Goal: Information Seeking & Learning: Find specific fact

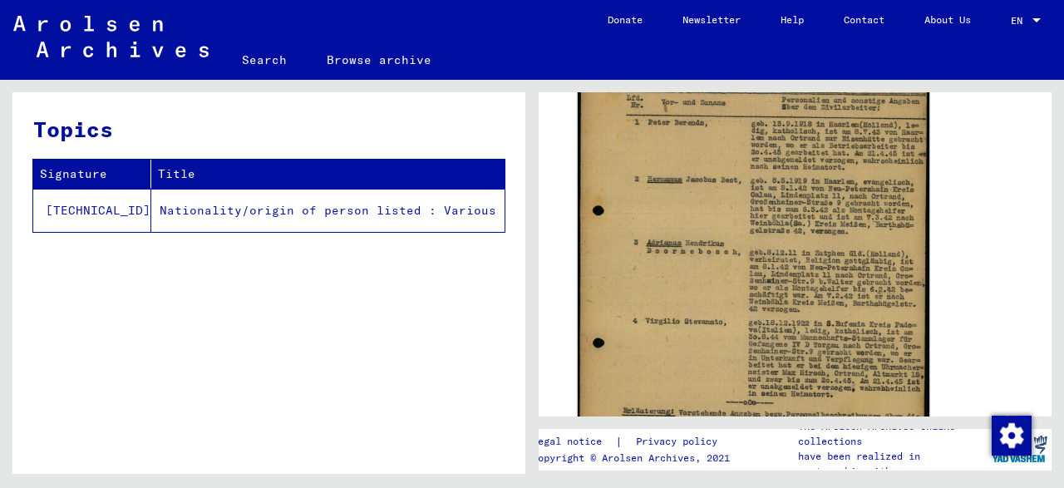
scroll to position [668, 0]
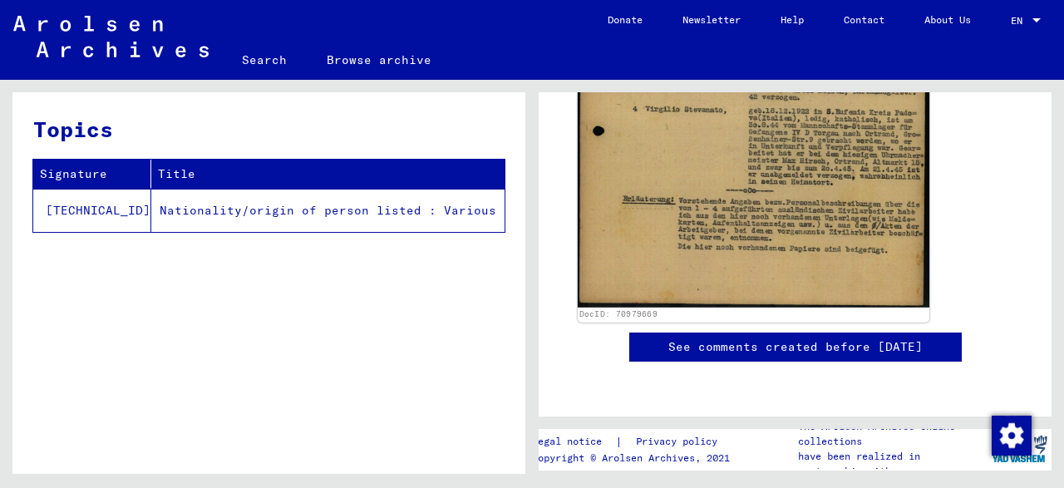
click at [748, 219] on img at bounding box center [753, 58] width 351 height 497
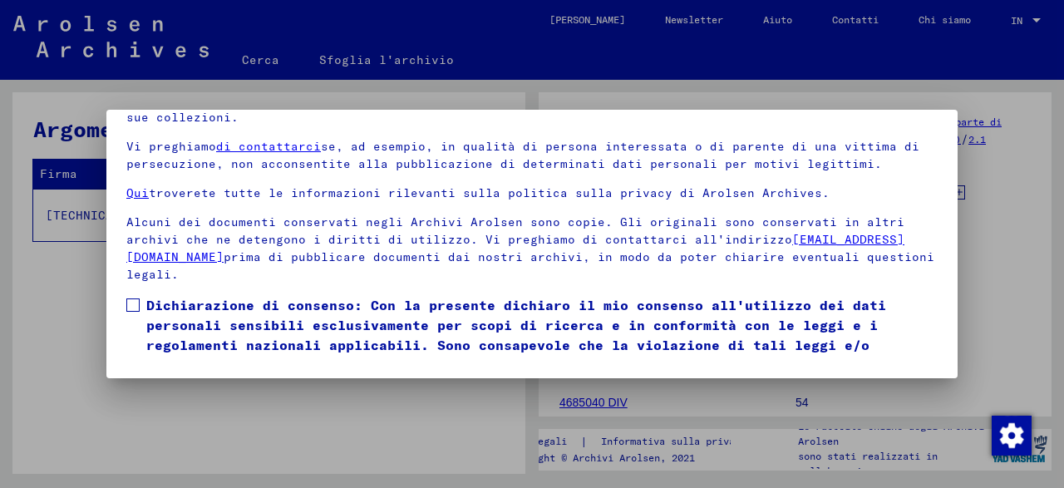
scroll to position [116, 0]
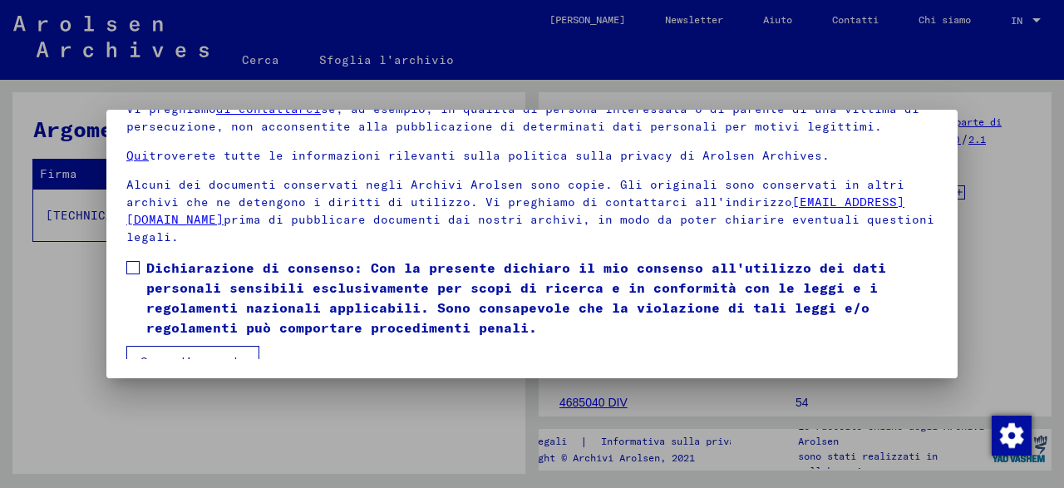
click at [145, 266] on label "Dichiarazione di consenso: Con la presente dichiaro il mio consenso all'utilizz…" at bounding box center [531, 298] width 811 height 80
click at [209, 347] on button "Sono d'accordo" at bounding box center [192, 362] width 133 height 32
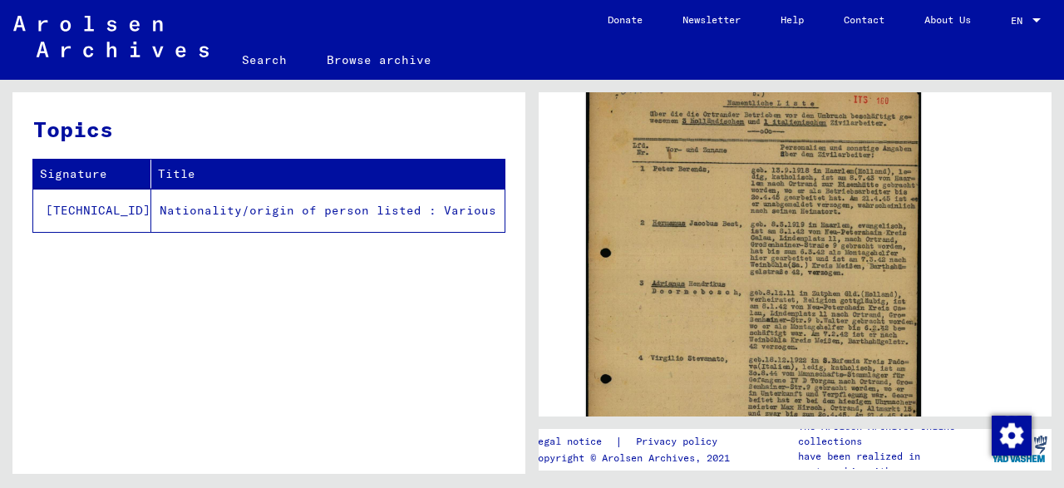
scroll to position [410, 0]
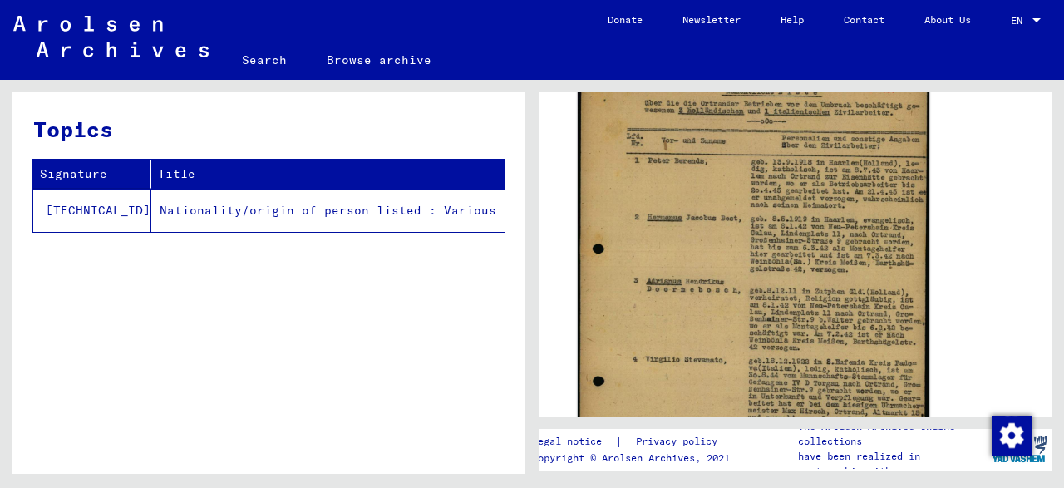
click at [778, 258] on img at bounding box center [753, 309] width 351 height 497
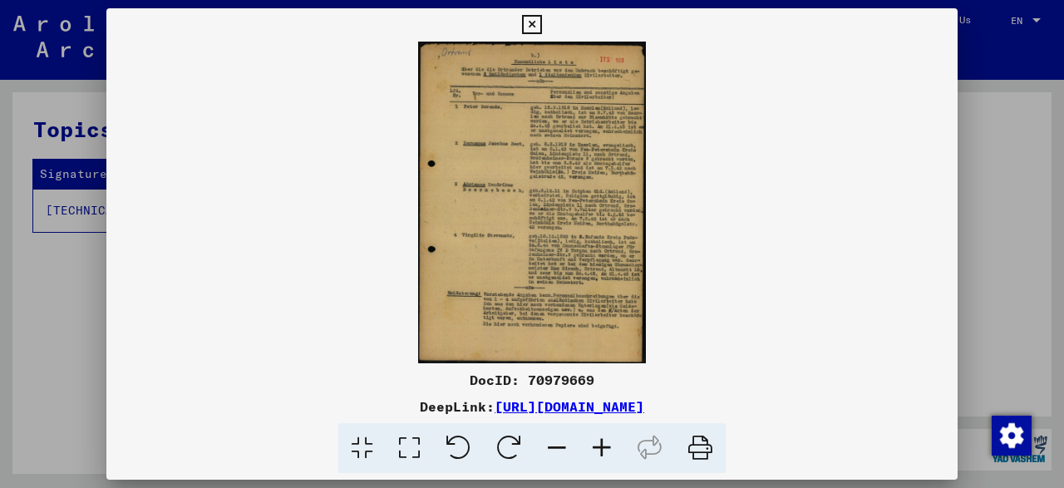
click at [494, 410] on link "[URL][DOMAIN_NAME]" at bounding box center [569, 406] width 150 height 17
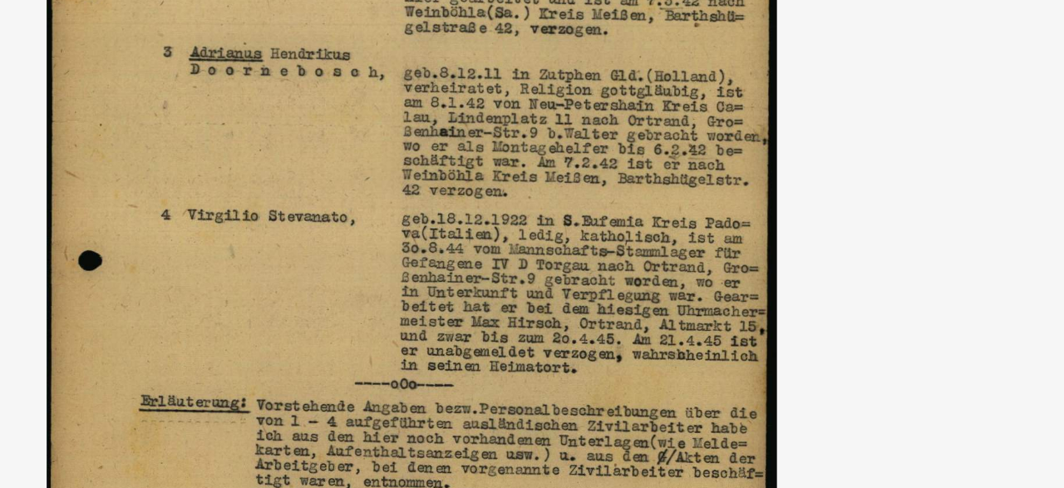
drag, startPoint x: 582, startPoint y: 272, endPoint x: 594, endPoint y: 273, distance: 11.8
click at [594, 273] on img at bounding box center [531, 203] width 851 height 322
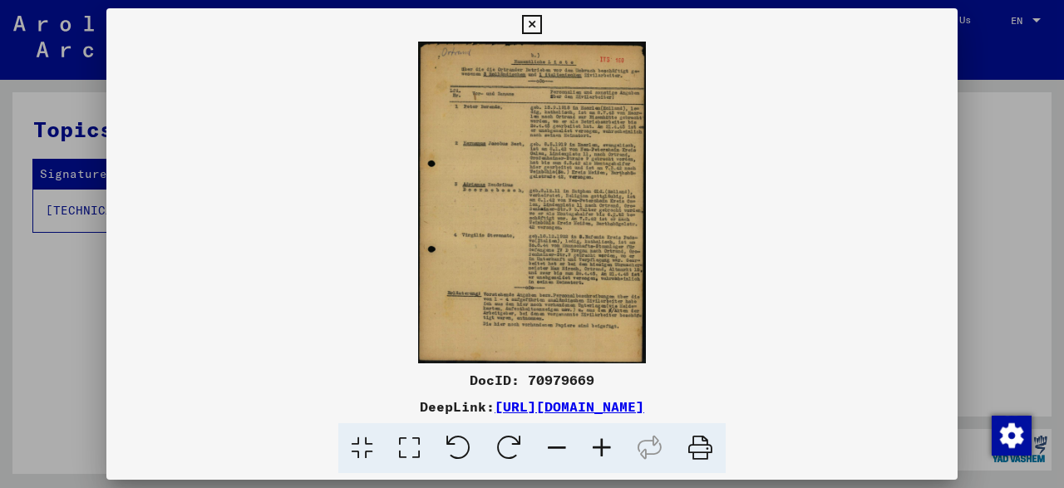
click at [541, 18] on icon at bounding box center [531, 25] width 19 height 20
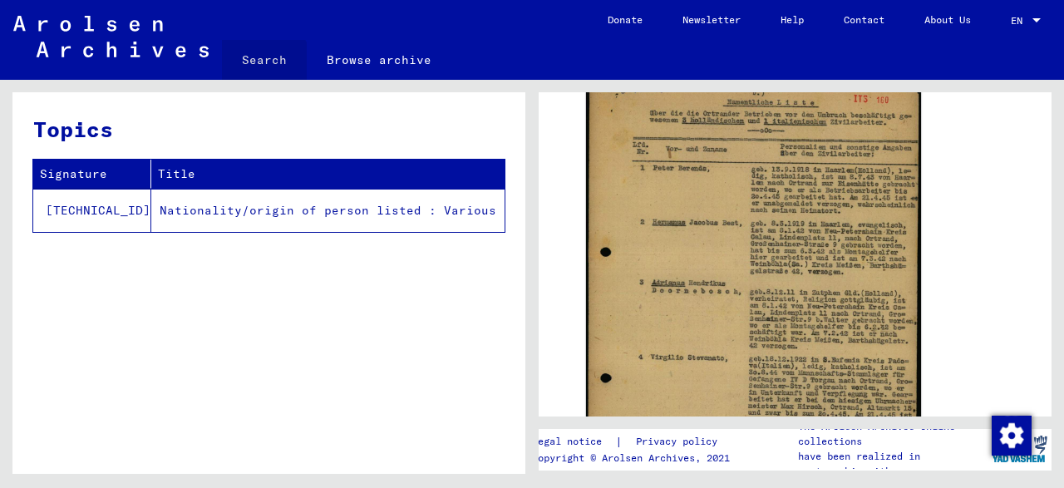
click at [263, 66] on link "Search" at bounding box center [264, 60] width 85 height 40
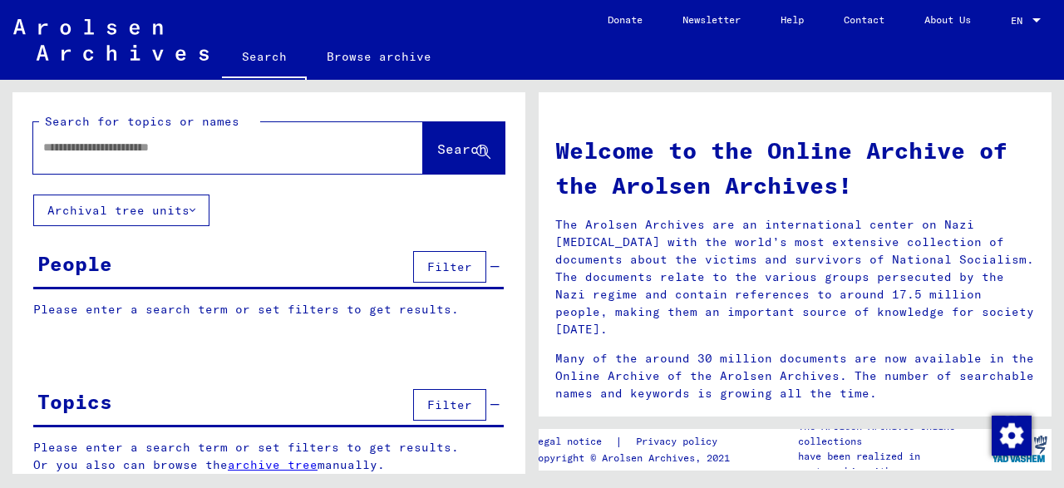
click at [288, 152] on input "text" at bounding box center [208, 147] width 330 height 17
type input "*********"
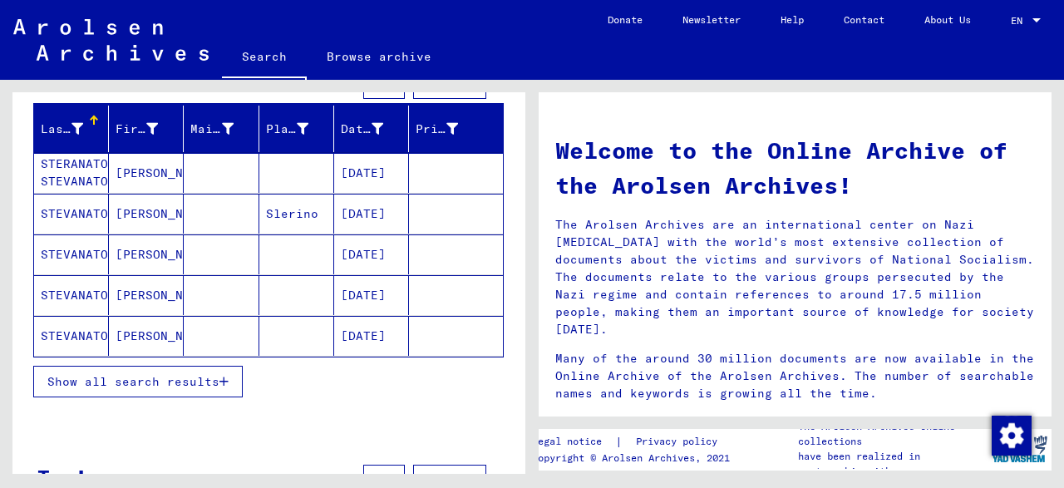
scroll to position [366, 0]
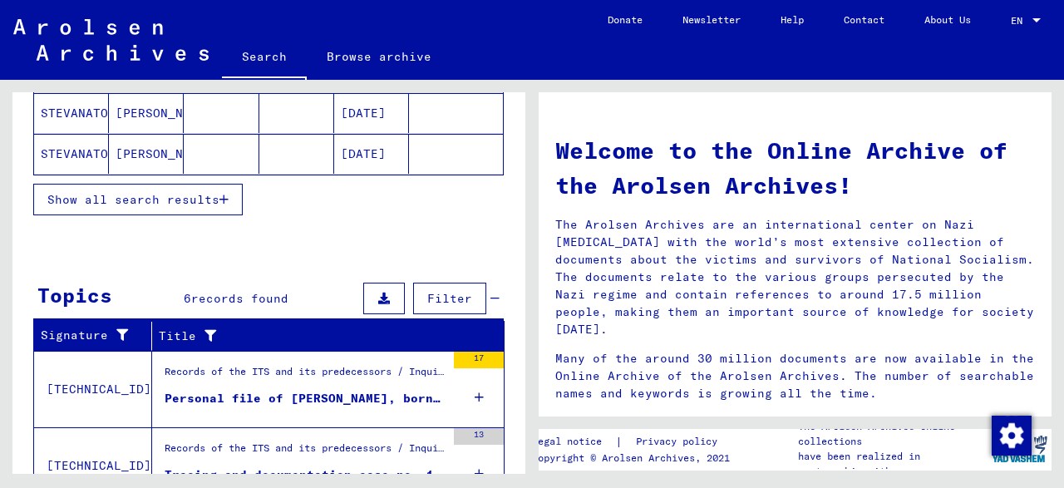
click at [205, 192] on span "Show all search results" at bounding box center [133, 199] width 172 height 15
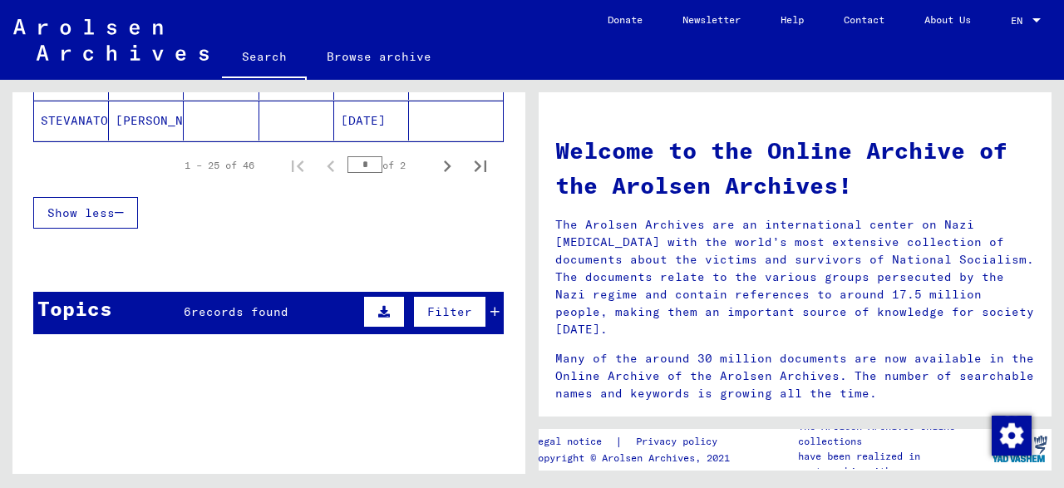
scroll to position [1250, 0]
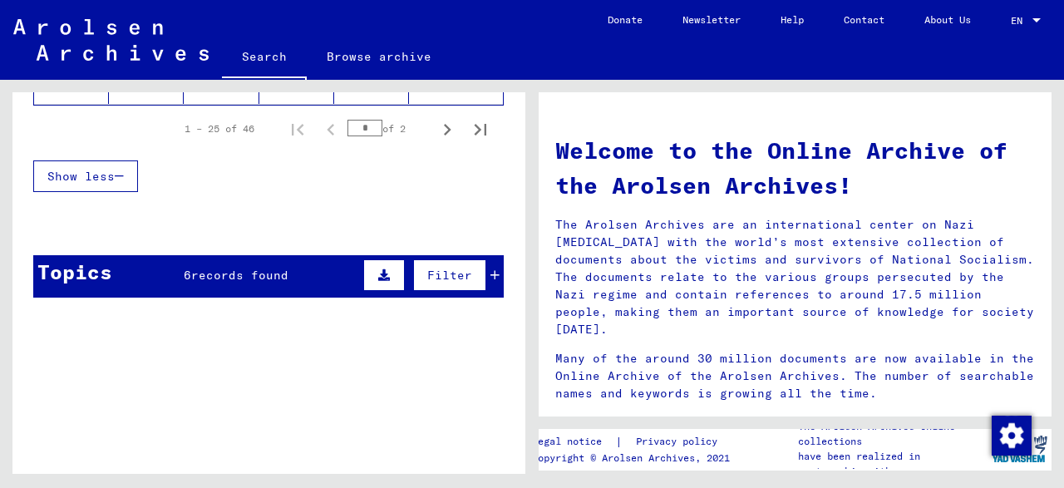
click at [494, 269] on icon at bounding box center [494, 275] width 9 height 12
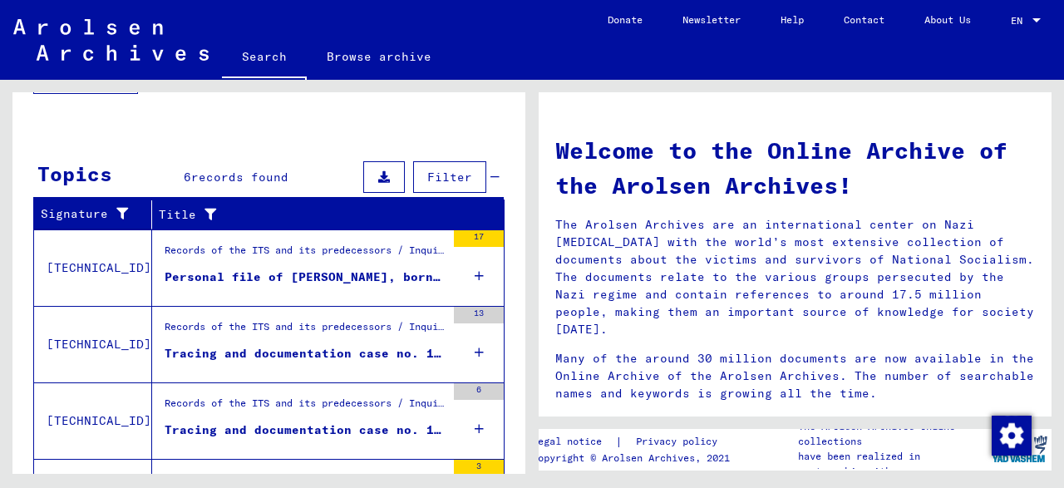
scroll to position [1363, 0]
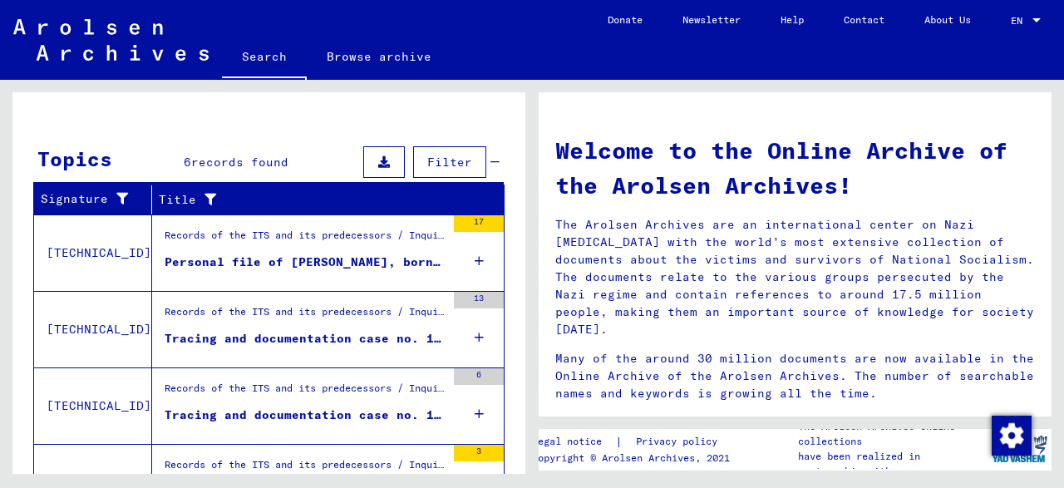
click at [394, 253] on div "Personal file of [PERSON_NAME], born on [DEMOGRAPHIC_DATA]" at bounding box center [305, 261] width 281 height 17
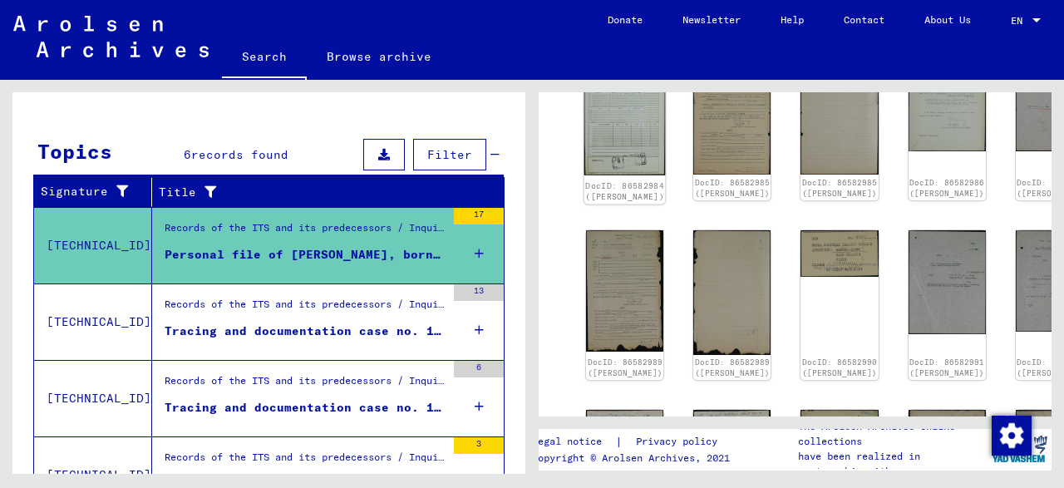
scroll to position [206, 0]
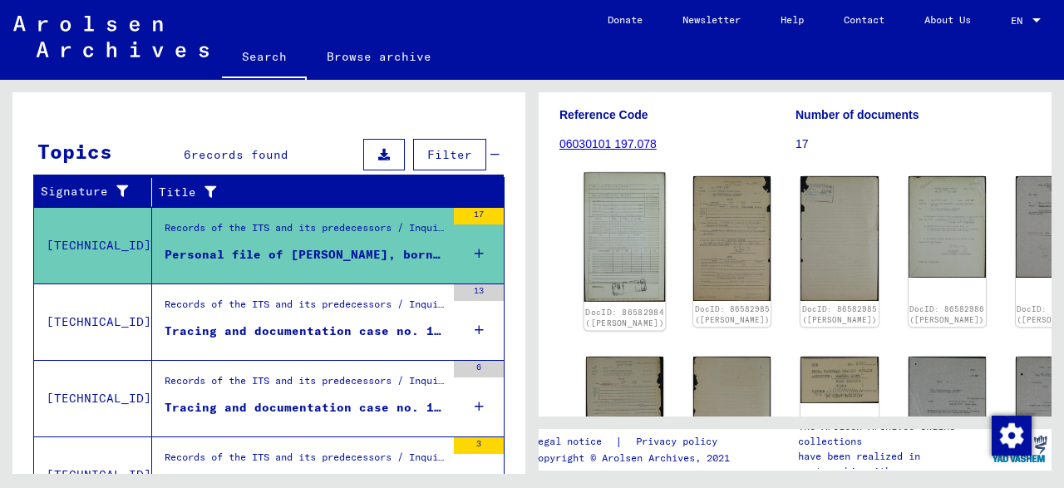
click at [611, 189] on img at bounding box center [624, 238] width 81 height 130
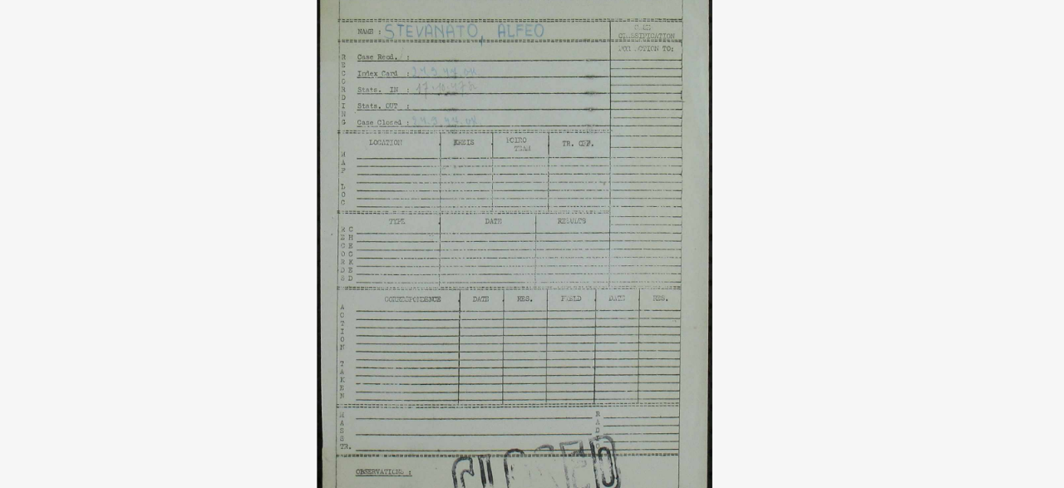
scroll to position [210, 0]
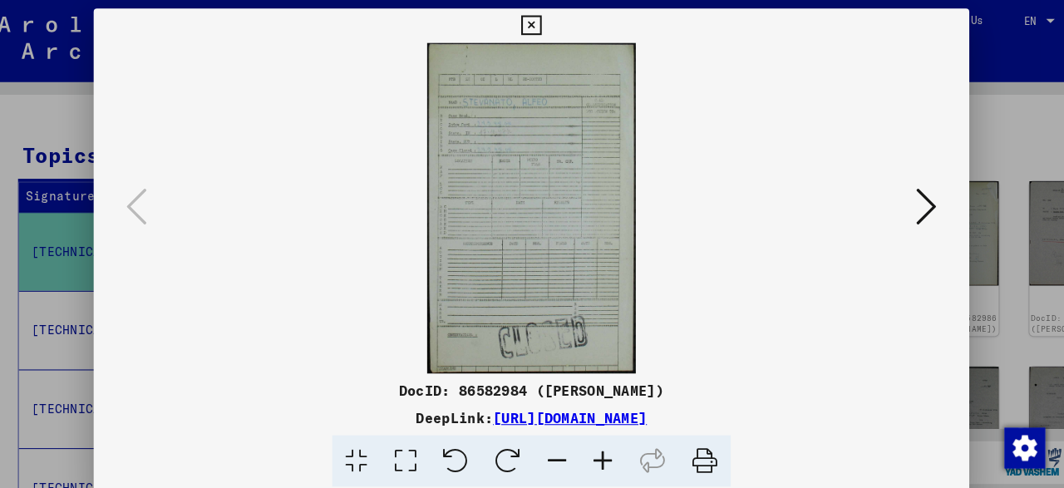
click at [917, 218] on icon at bounding box center [916, 201] width 20 height 40
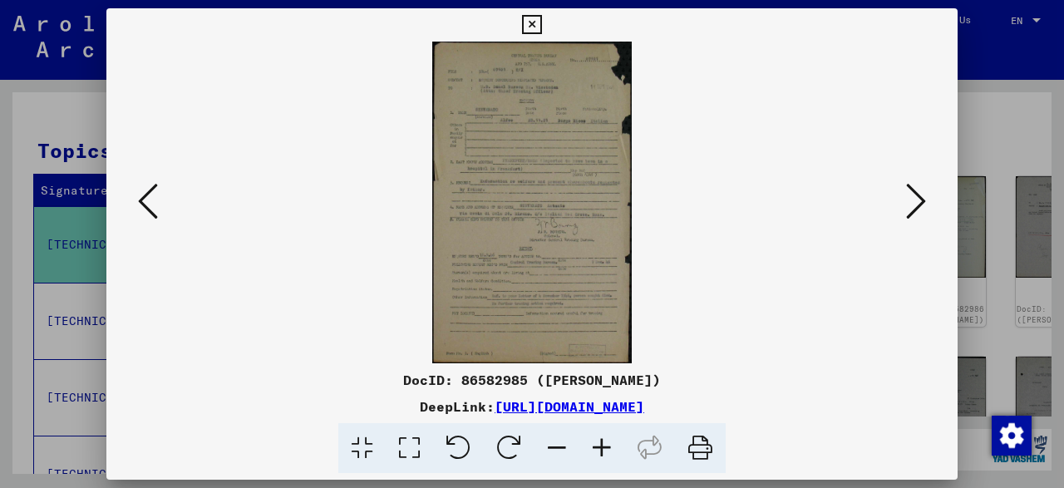
click at [918, 202] on icon at bounding box center [916, 201] width 20 height 40
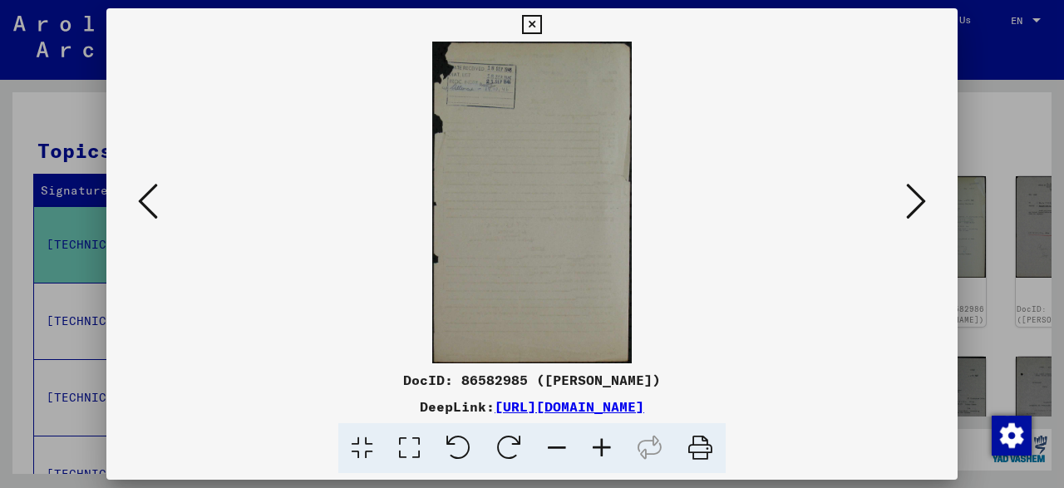
click at [918, 202] on icon at bounding box center [916, 201] width 20 height 40
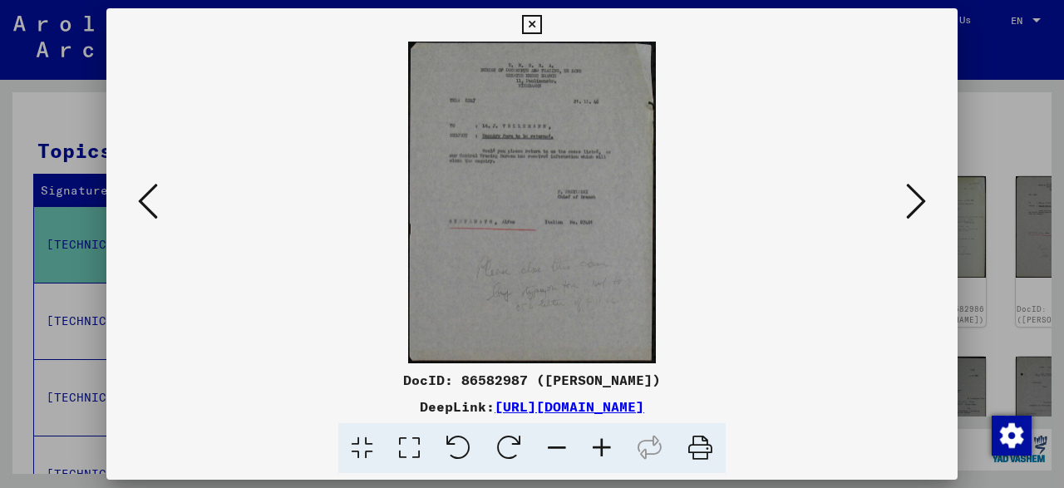
click at [918, 202] on icon at bounding box center [916, 201] width 20 height 40
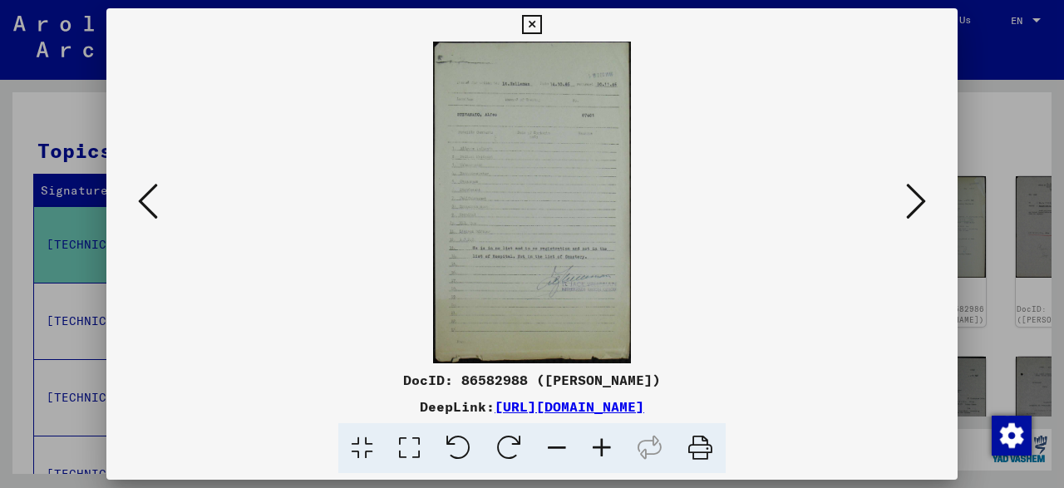
click at [918, 202] on icon at bounding box center [916, 201] width 20 height 40
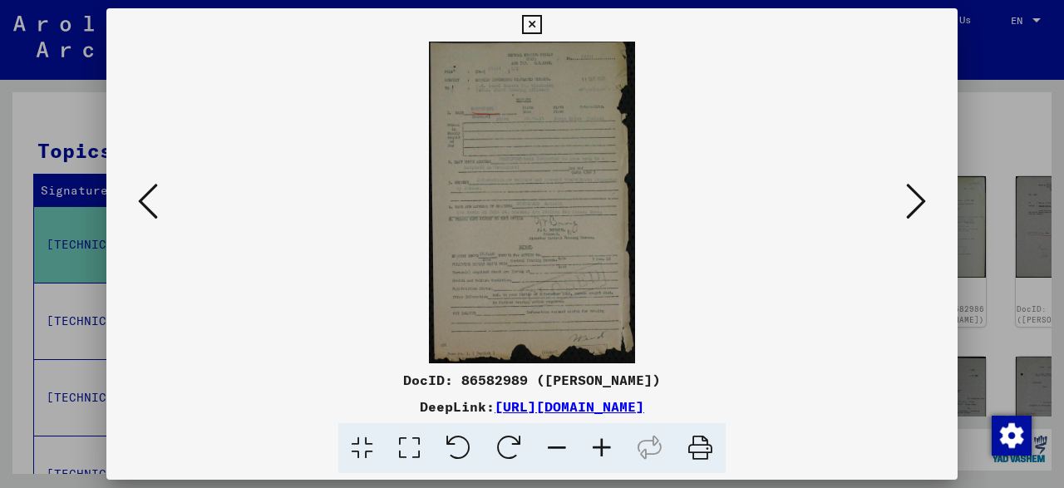
click at [918, 202] on icon at bounding box center [916, 201] width 20 height 40
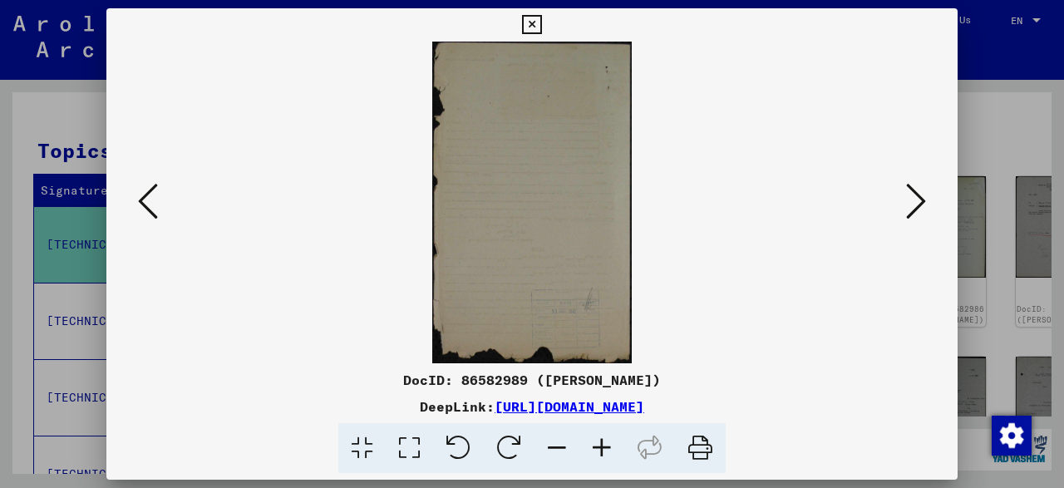
click at [918, 202] on icon at bounding box center [916, 201] width 20 height 40
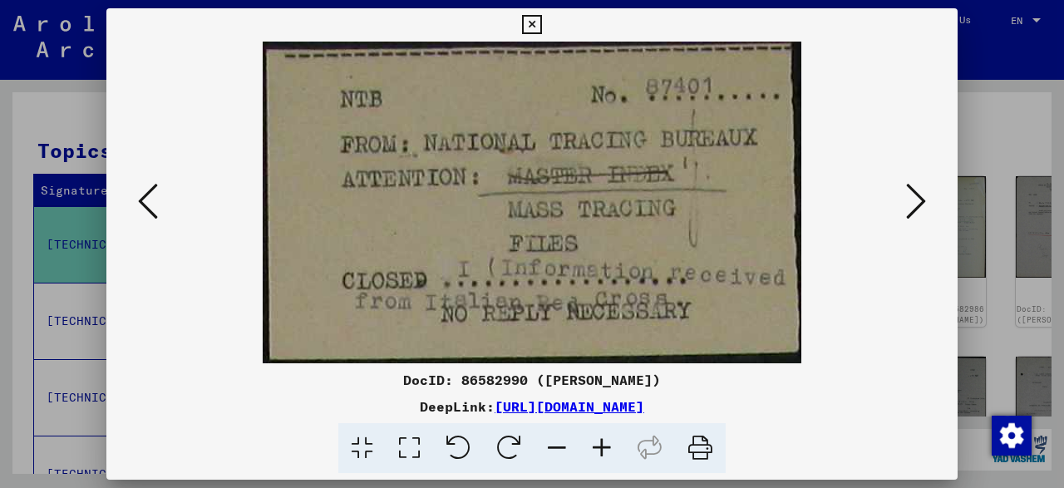
click at [918, 202] on icon at bounding box center [916, 201] width 20 height 40
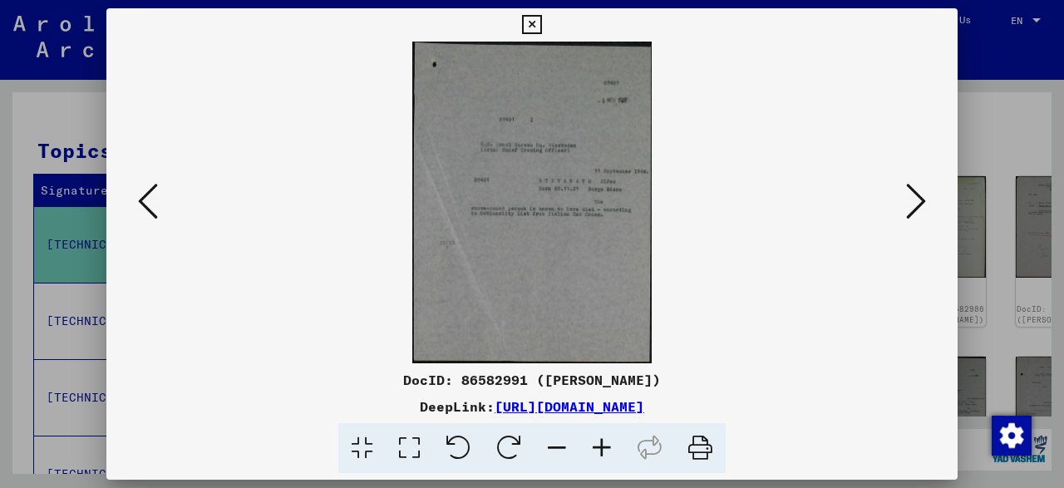
click at [918, 202] on icon at bounding box center [916, 201] width 20 height 40
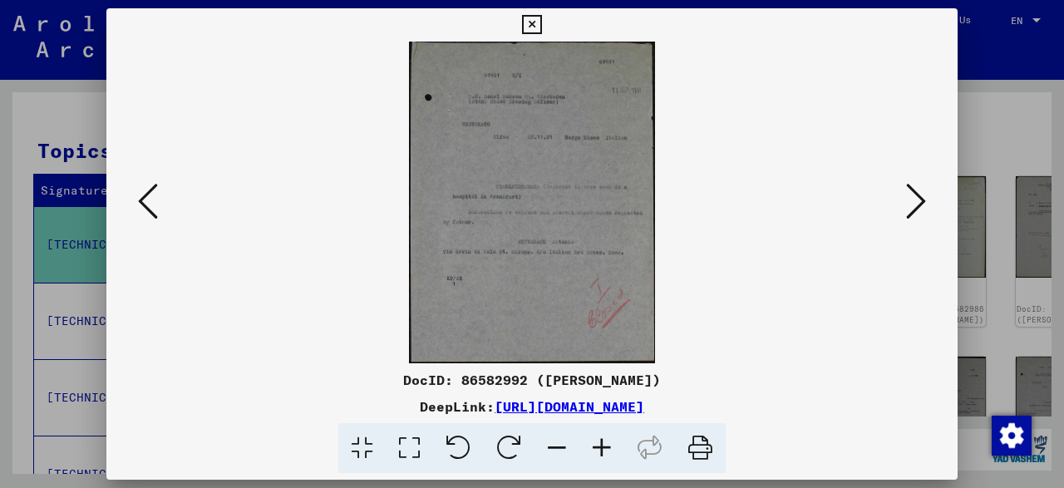
click at [918, 202] on icon at bounding box center [916, 201] width 20 height 40
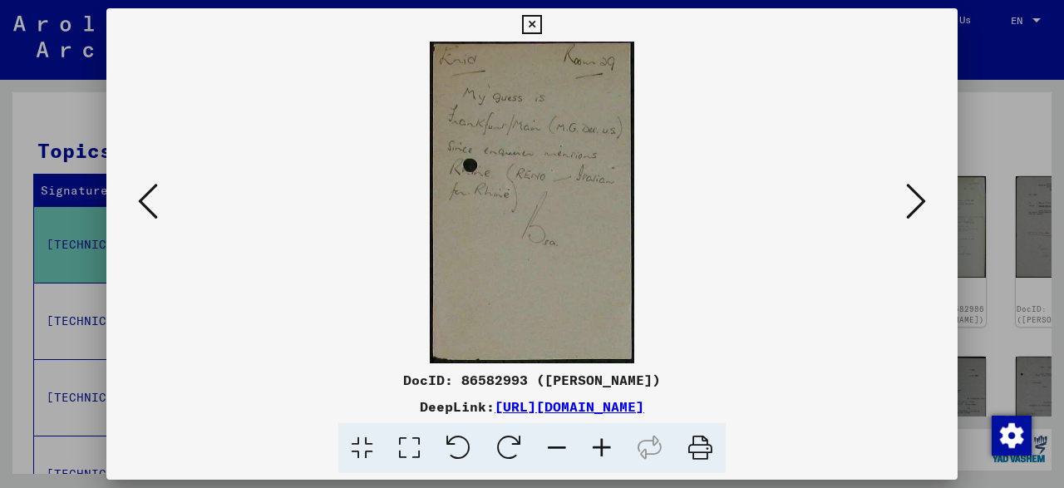
click at [918, 202] on icon at bounding box center [916, 201] width 20 height 40
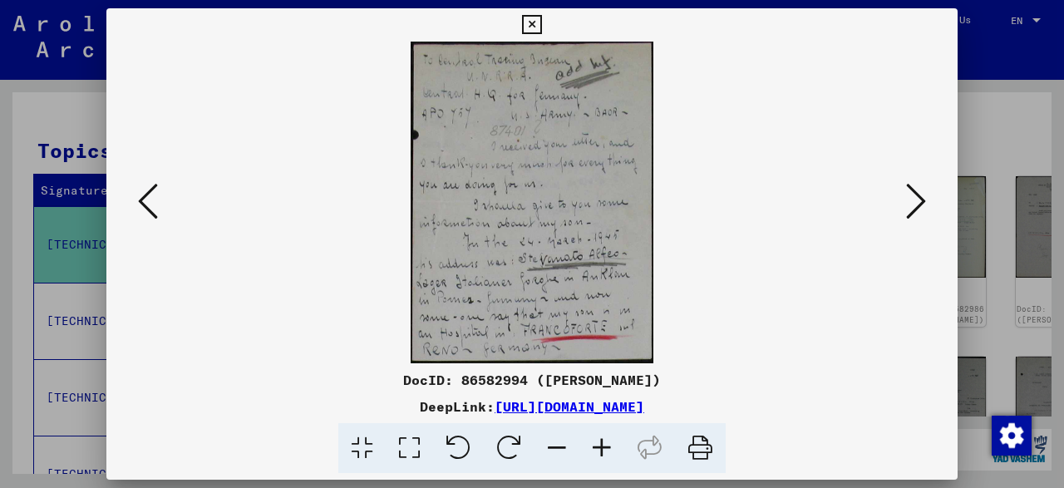
click at [918, 202] on icon at bounding box center [916, 201] width 20 height 40
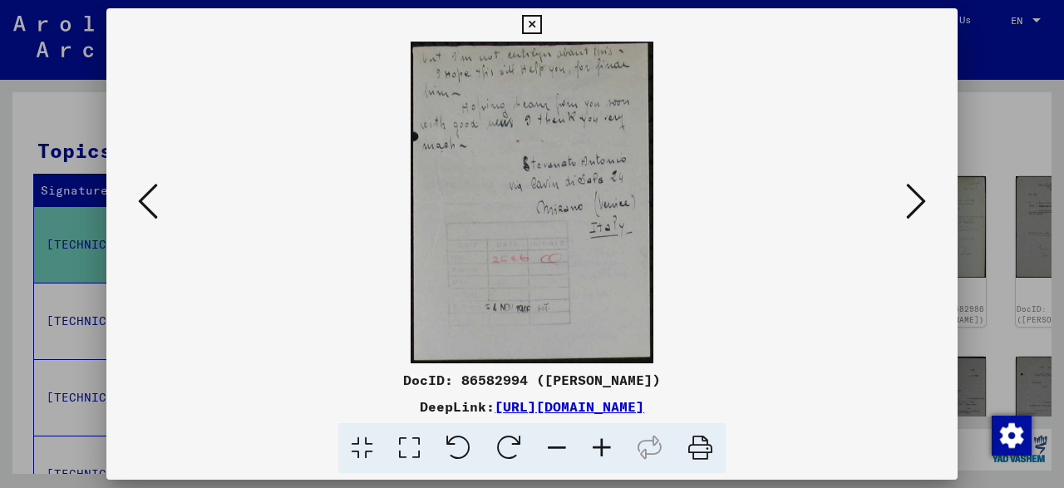
click at [918, 202] on icon at bounding box center [916, 201] width 20 height 40
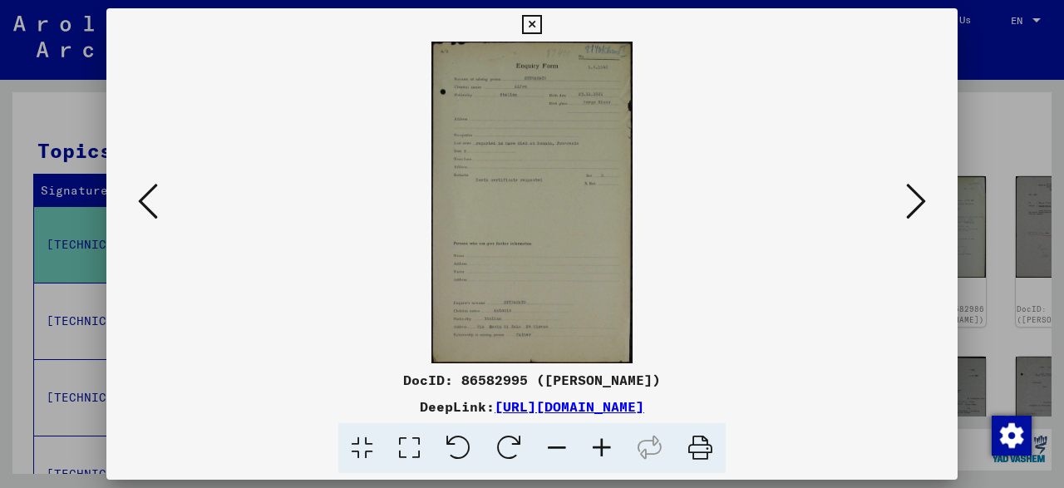
click at [918, 202] on icon at bounding box center [916, 201] width 20 height 40
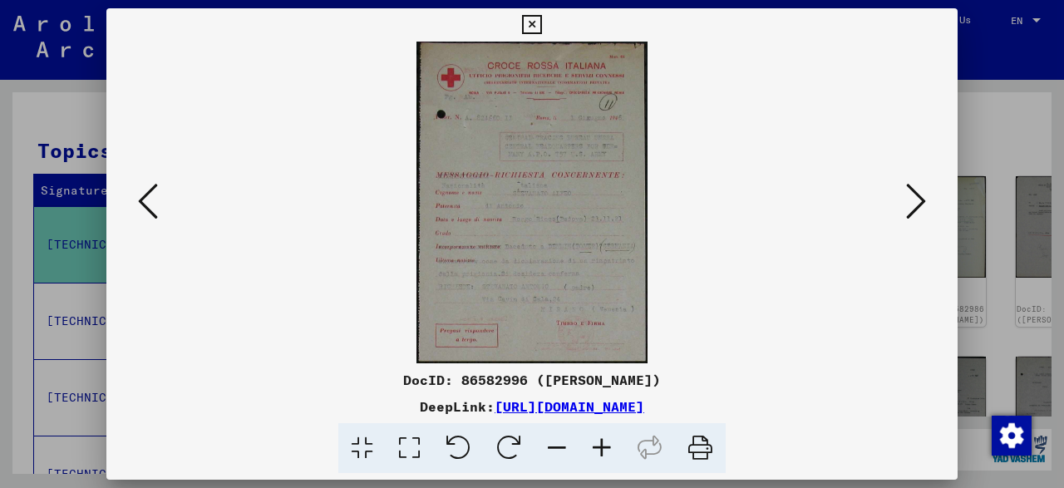
click at [918, 202] on icon at bounding box center [916, 201] width 20 height 40
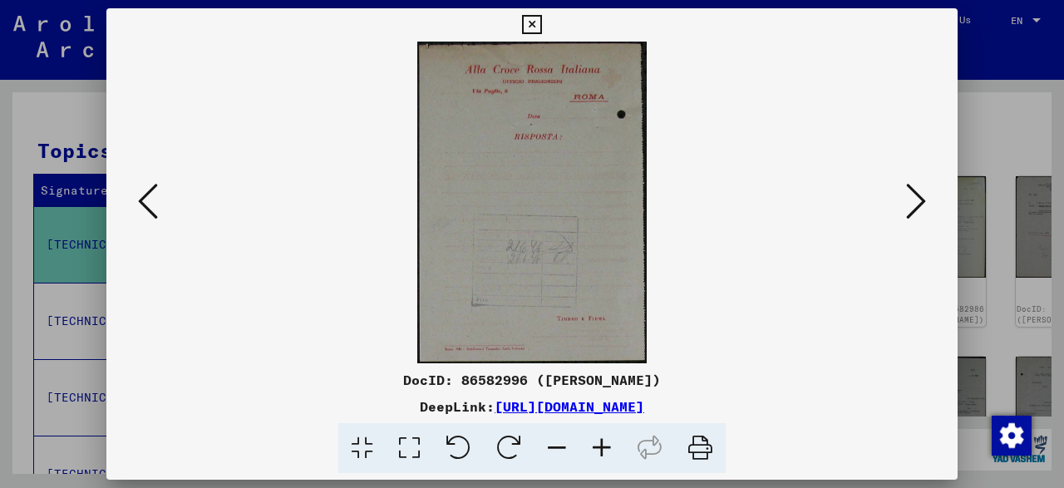
click at [146, 199] on icon at bounding box center [148, 201] width 20 height 40
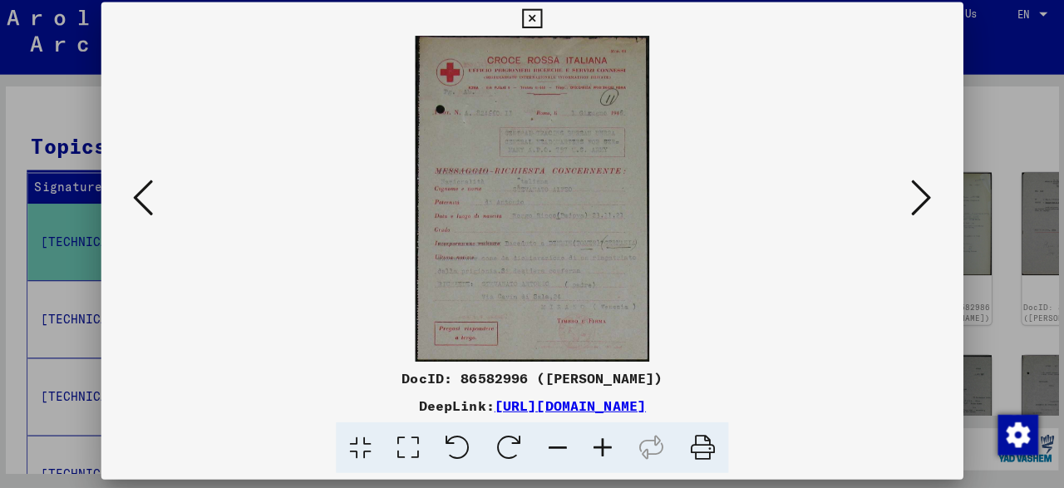
drag, startPoint x: 933, startPoint y: 199, endPoint x: 921, endPoint y: 199, distance: 12.5
click at [921, 199] on div at bounding box center [531, 203] width 851 height 322
click at [921, 199] on icon at bounding box center [916, 201] width 20 height 40
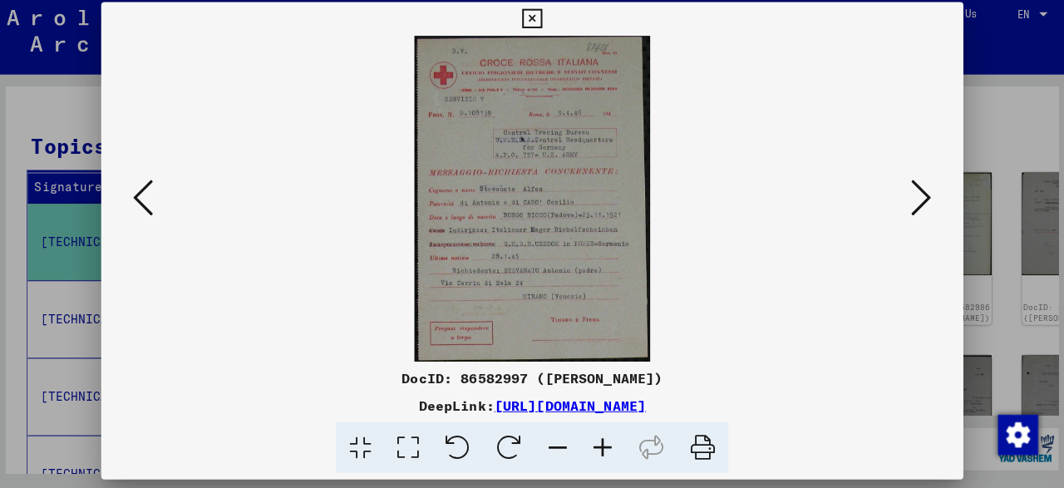
click at [921, 199] on icon at bounding box center [916, 201] width 20 height 40
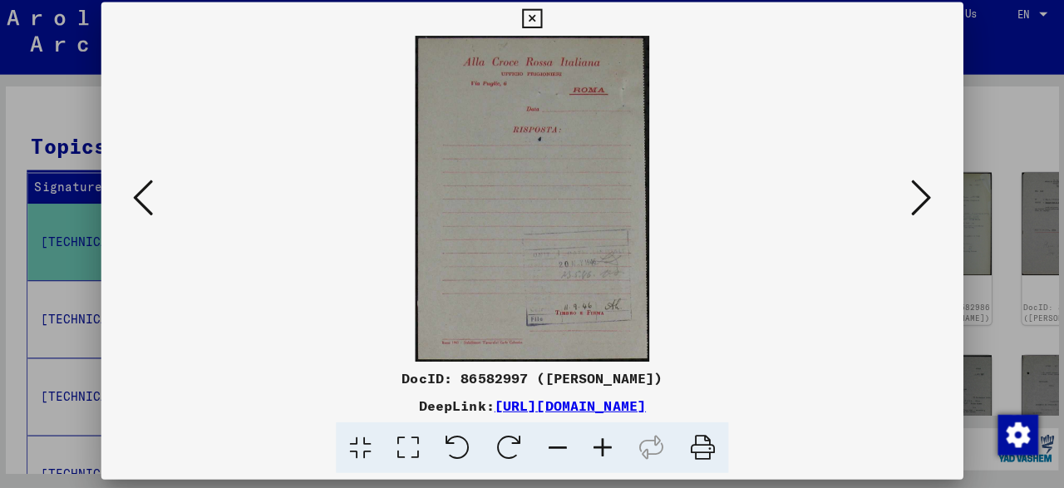
click at [146, 204] on icon at bounding box center [148, 201] width 20 height 40
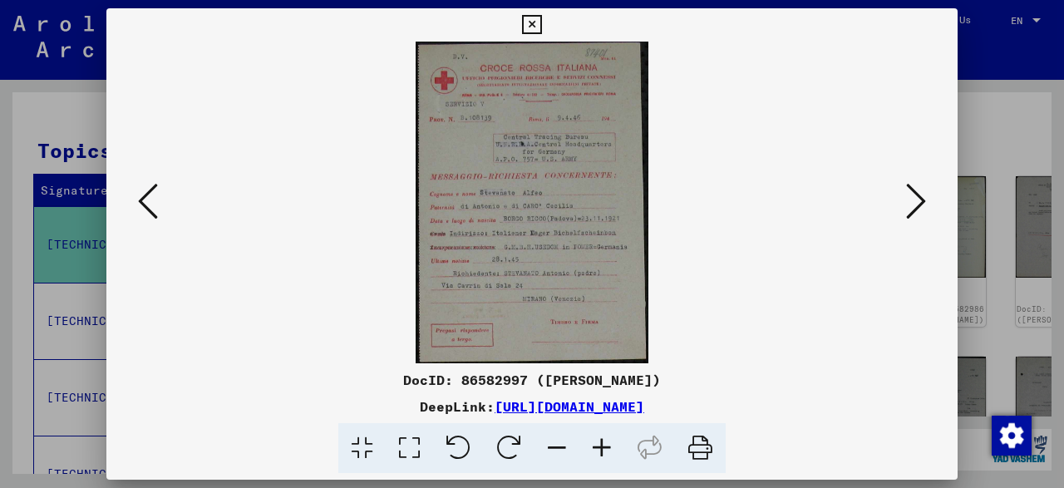
click at [147, 195] on icon at bounding box center [148, 201] width 20 height 40
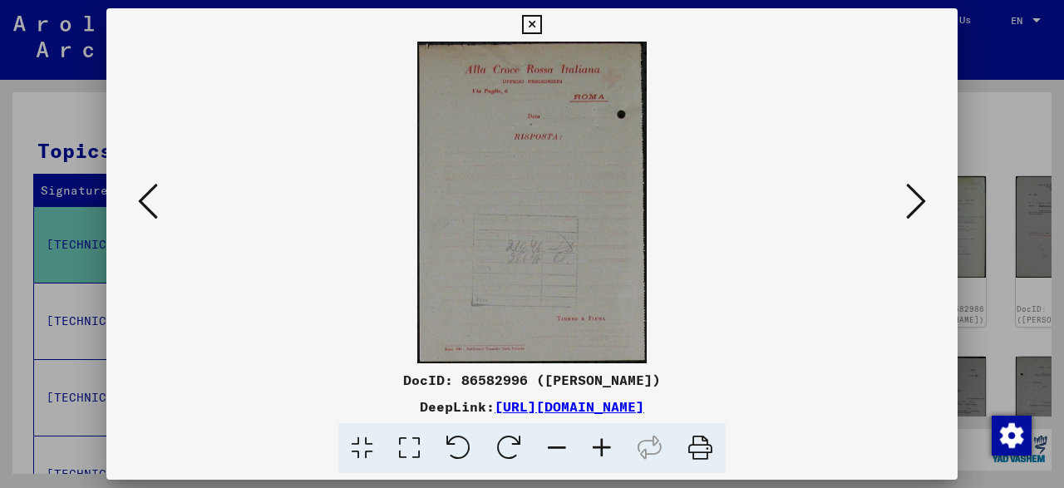
click at [147, 195] on icon at bounding box center [148, 201] width 20 height 40
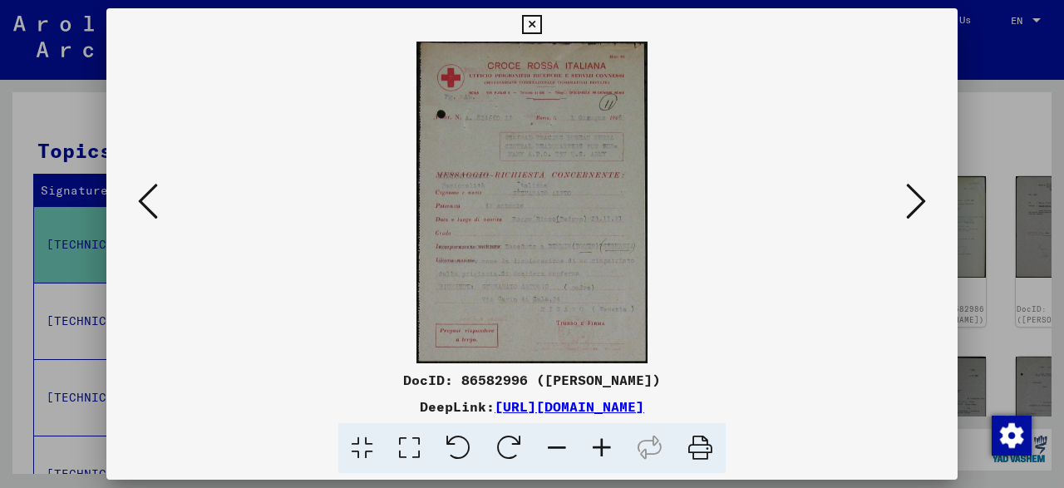
click at [541, 19] on icon at bounding box center [531, 25] width 19 height 20
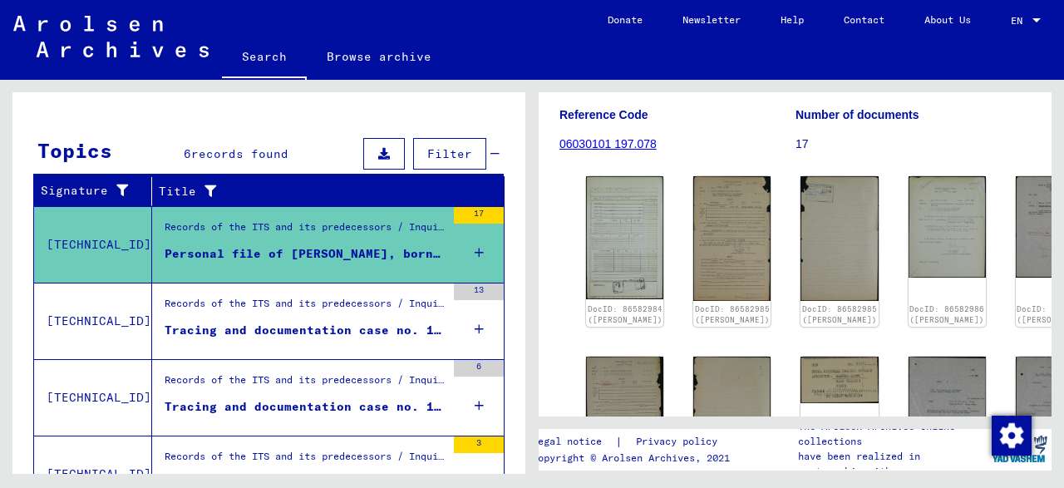
scroll to position [0, 0]
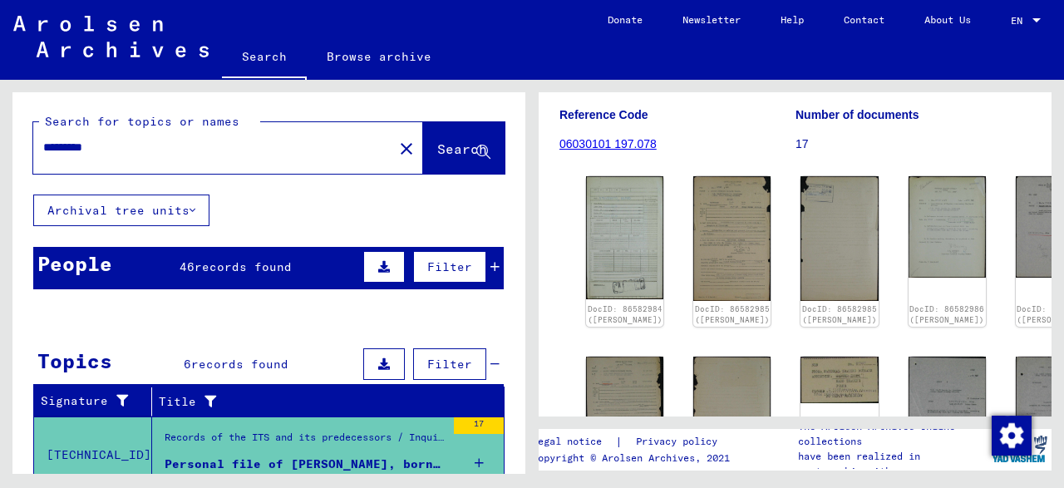
click at [396, 150] on mat-icon "close" at bounding box center [406, 149] width 20 height 20
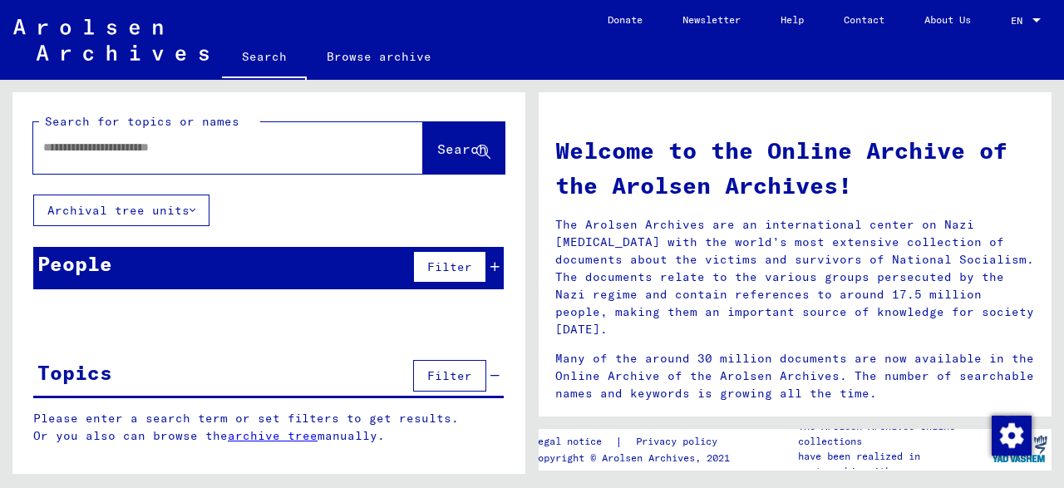
click at [233, 152] on input "text" at bounding box center [208, 147] width 330 height 17
type input "*********"
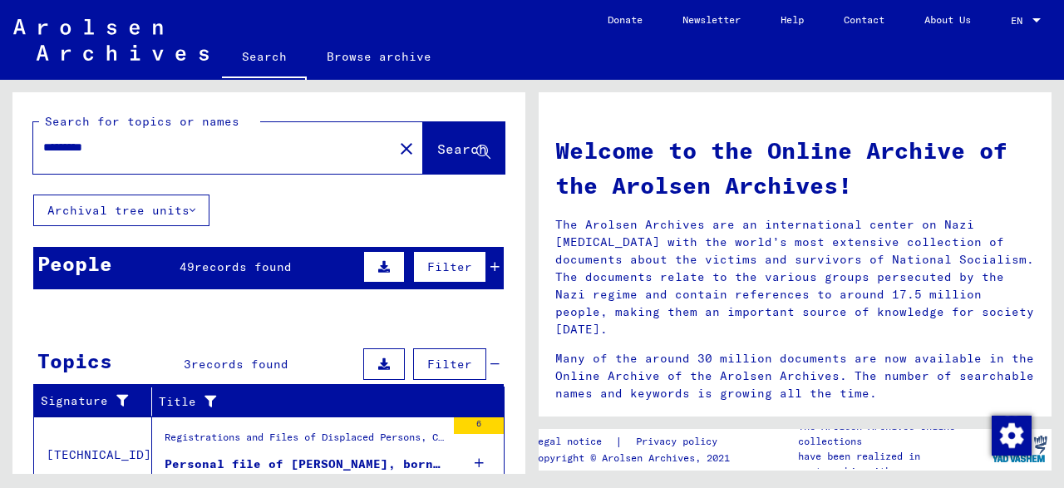
click at [496, 273] on div "Filter" at bounding box center [429, 267] width 140 height 40
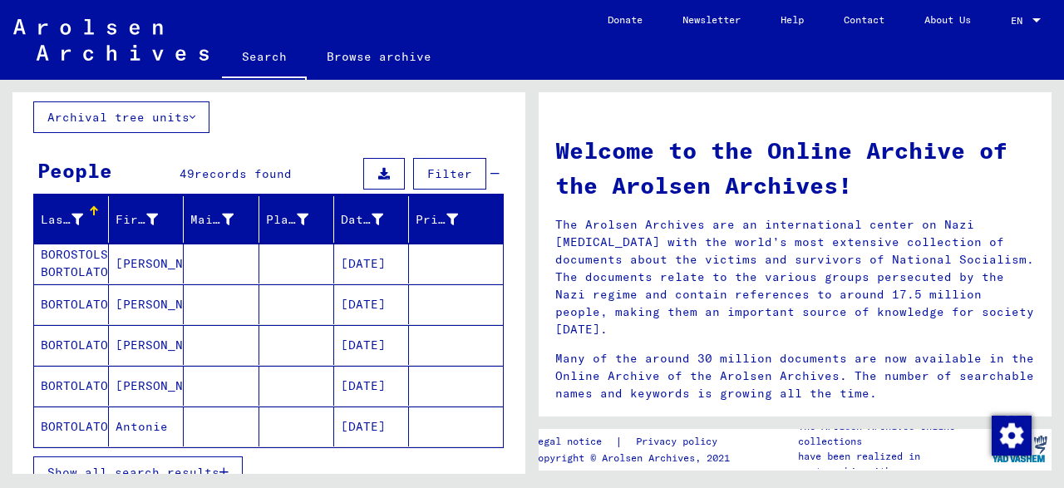
scroll to position [204, 0]
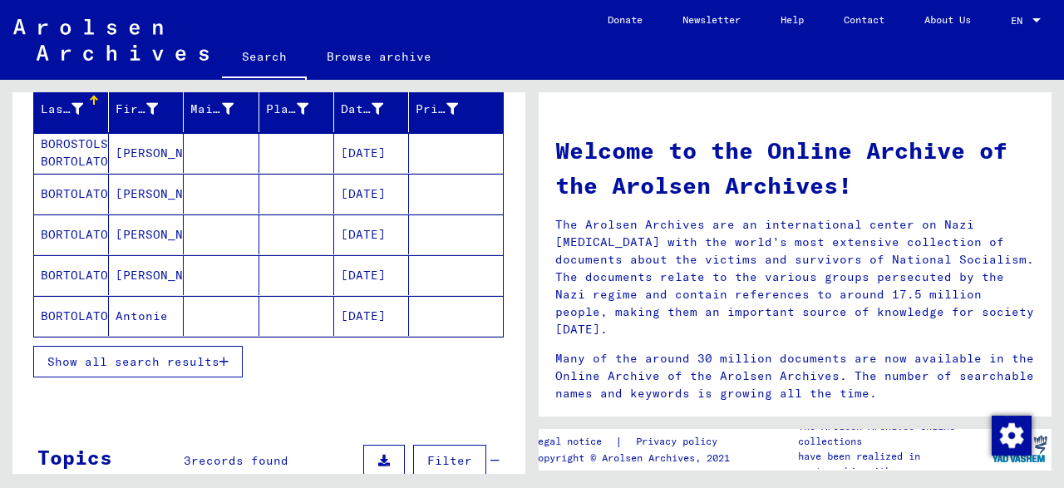
click at [178, 349] on button "Show all search results" at bounding box center [137, 362] width 209 height 32
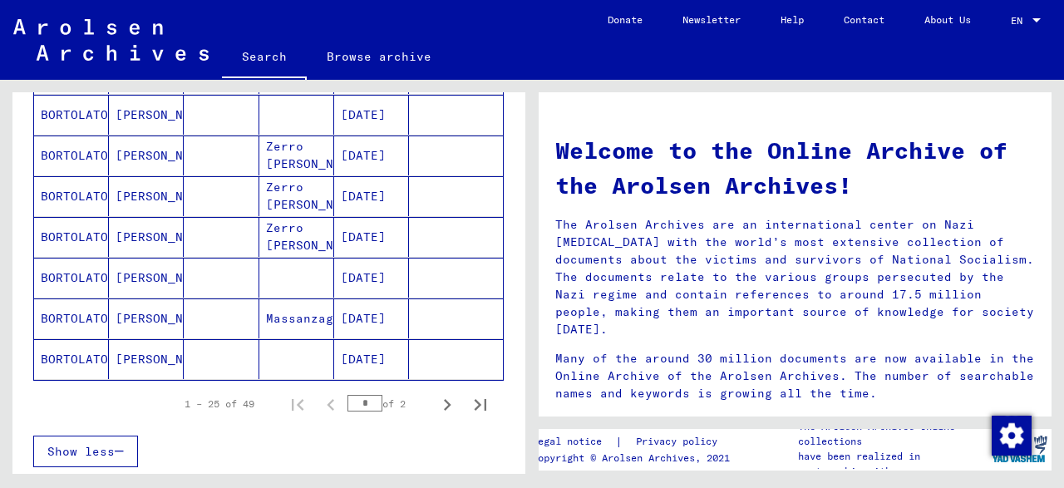
scroll to position [984, 0]
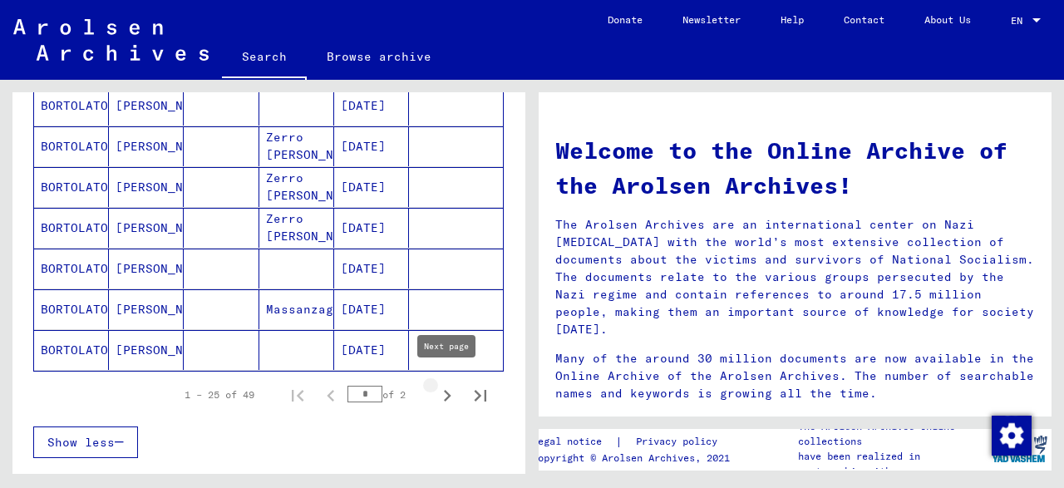
click at [442, 387] on icon "Next page" at bounding box center [446, 395] width 23 height 23
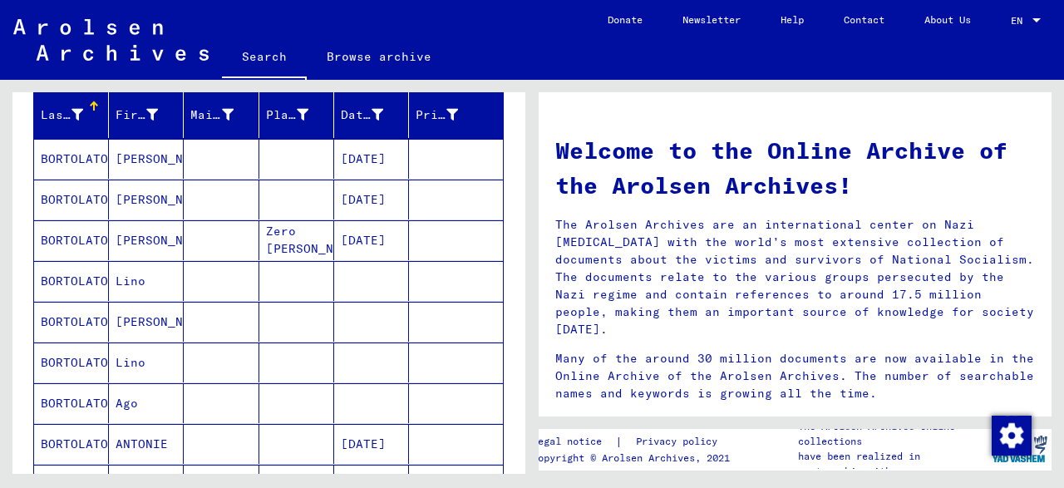
scroll to position [204, 0]
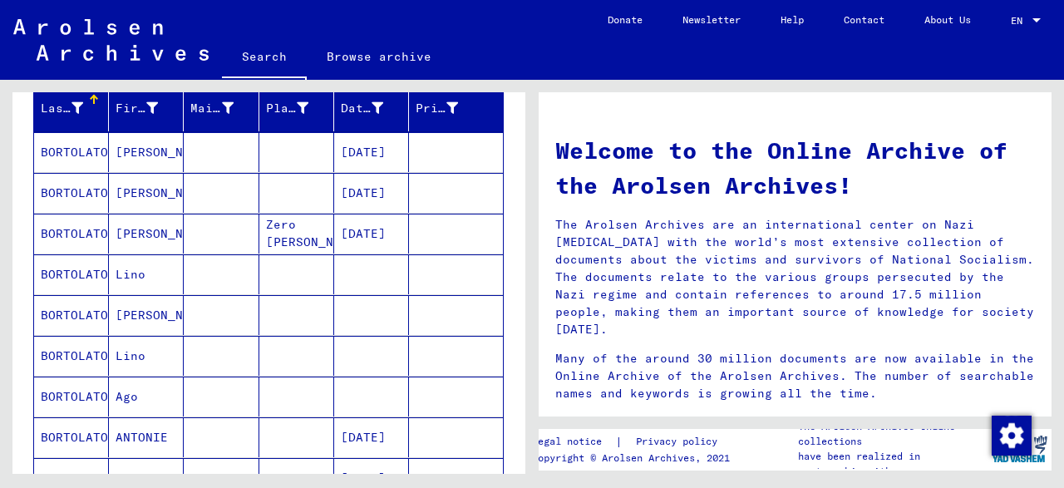
click at [155, 378] on mat-cell "Ago" at bounding box center [146, 396] width 75 height 40
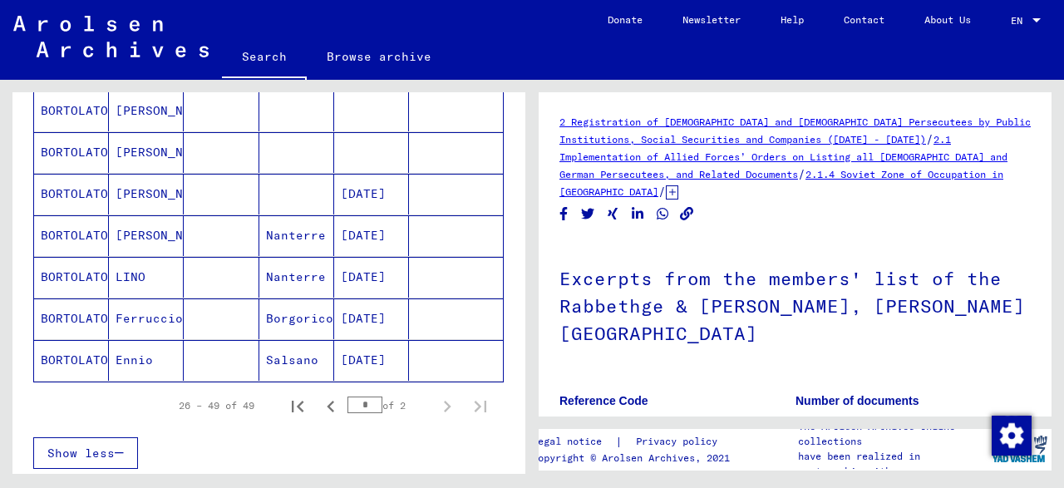
scroll to position [977, 0]
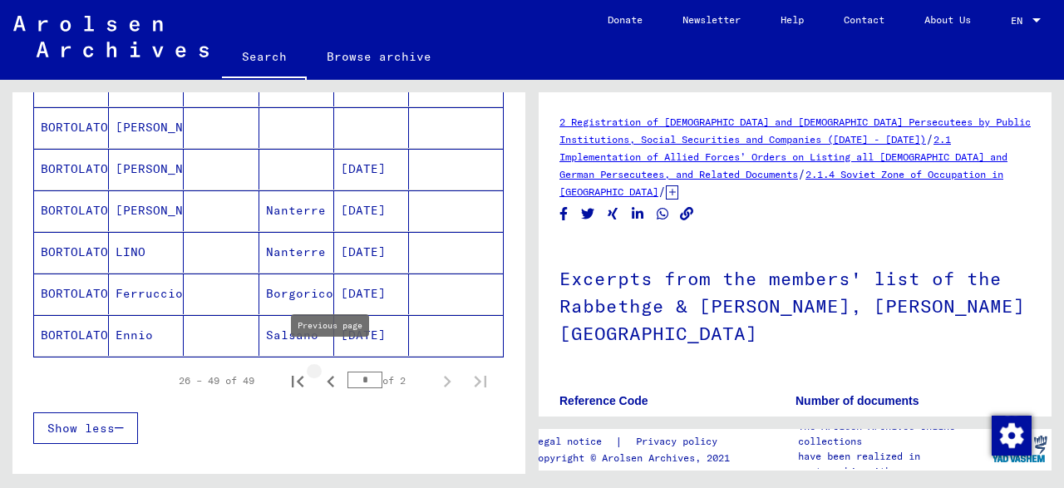
click at [327, 370] on icon "Previous page" at bounding box center [330, 381] width 23 height 23
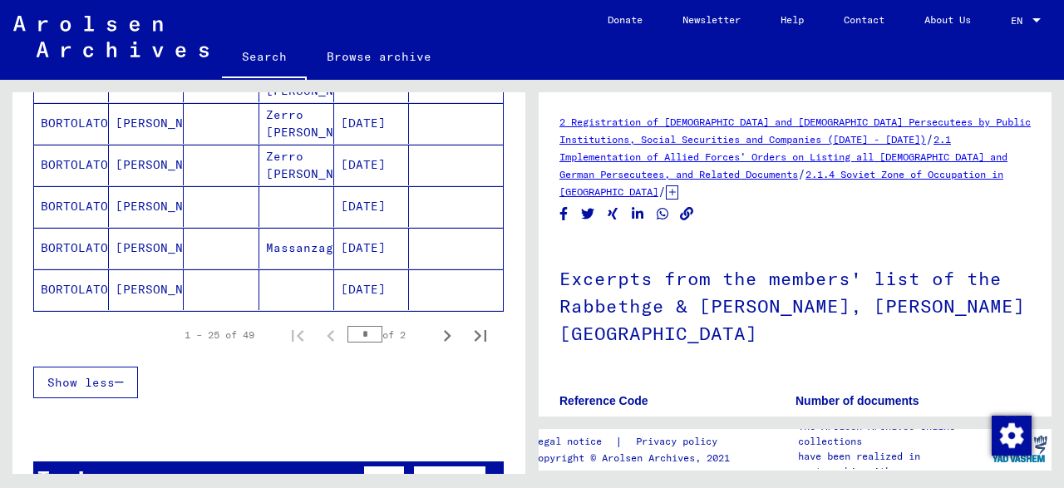
scroll to position [1068, 0]
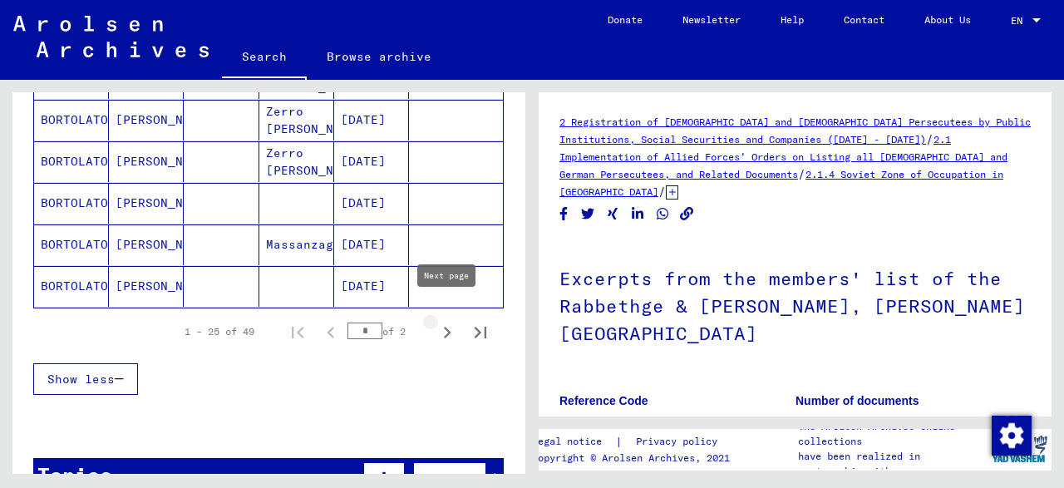
click at [439, 321] on icon "Next page" at bounding box center [446, 332] width 23 height 23
type input "*"
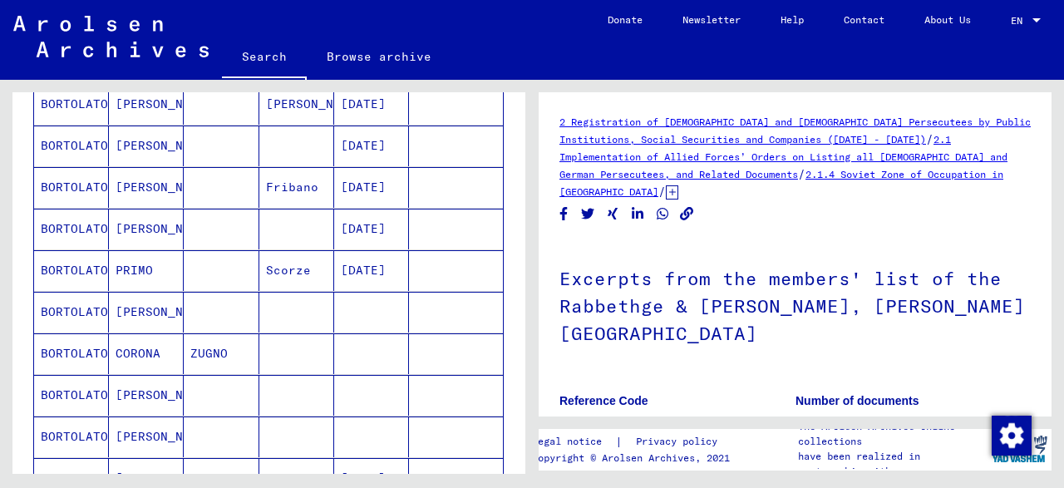
scroll to position [773, 0]
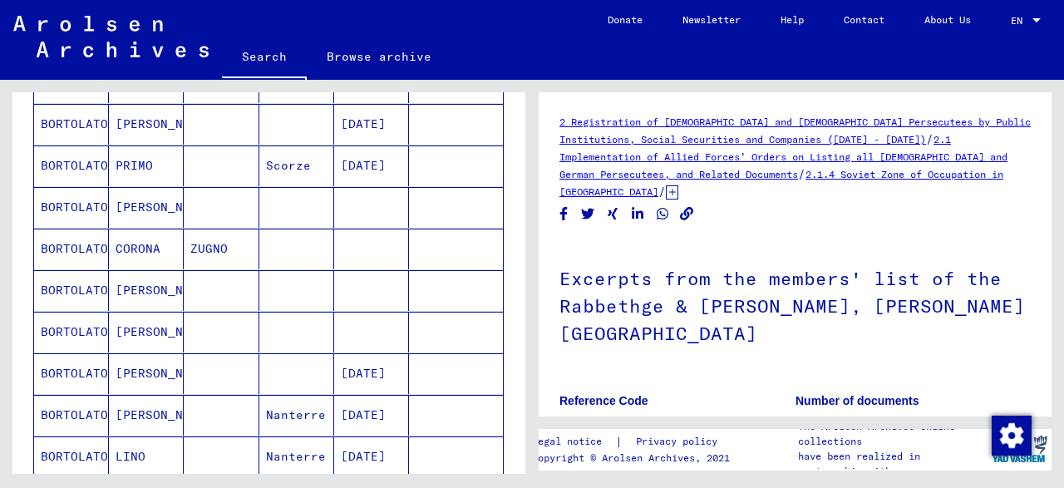
click at [228, 240] on mat-cell "ZUGNO" at bounding box center [221, 249] width 75 height 41
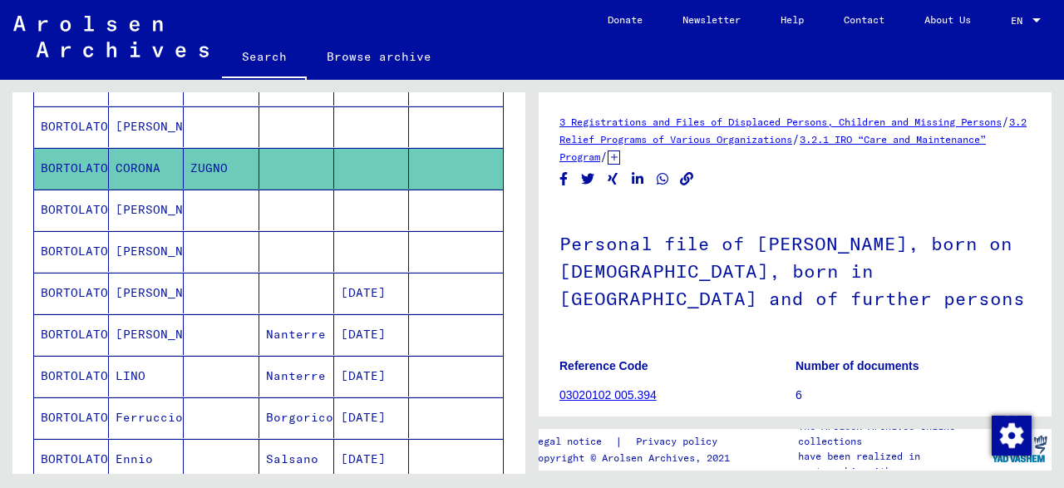
click at [177, 366] on mat-cell "LINO" at bounding box center [146, 376] width 75 height 41
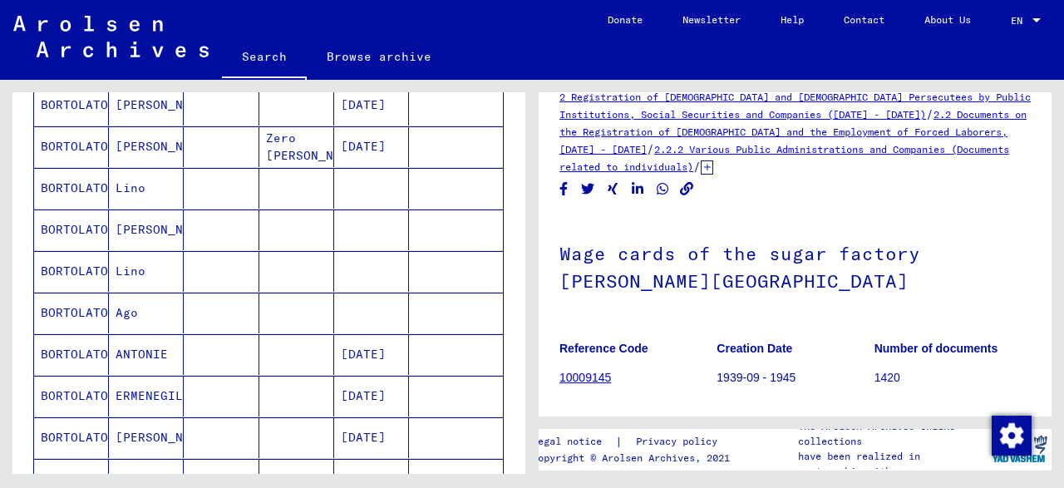
scroll to position [295, 0]
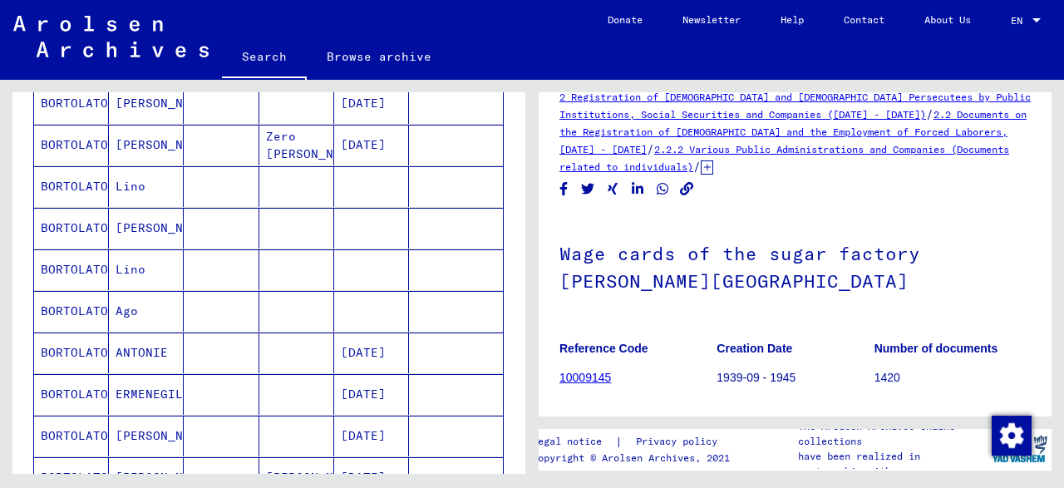
click at [155, 307] on mat-cell "Ago" at bounding box center [146, 311] width 75 height 41
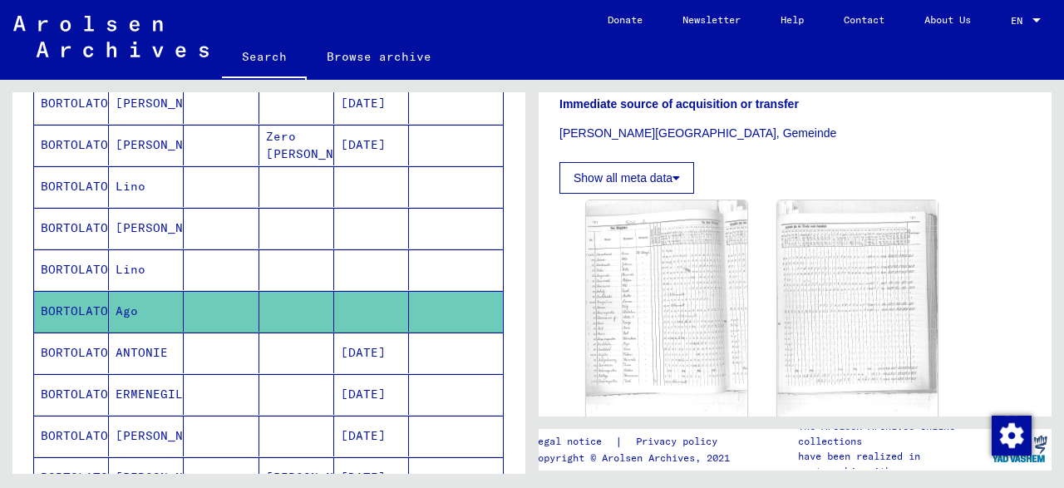
scroll to position [480, 0]
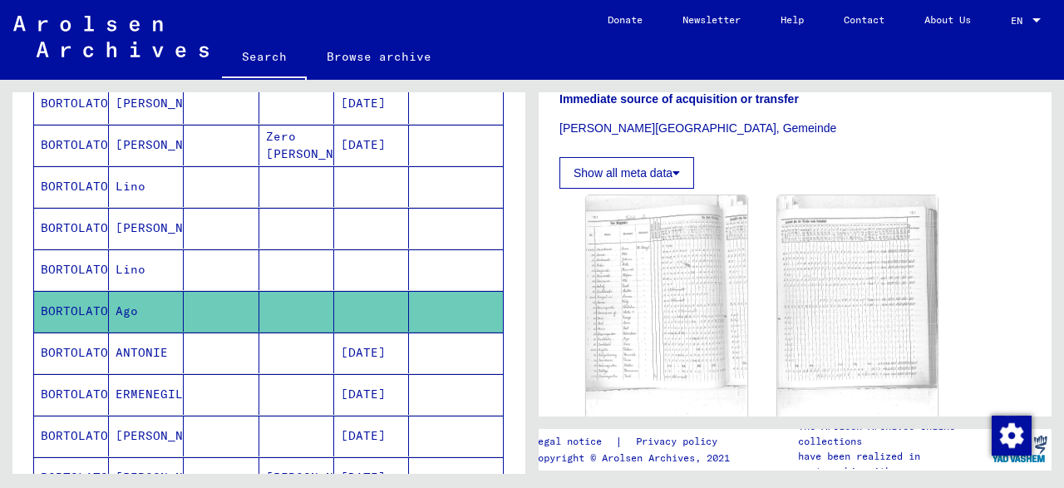
click at [631, 255] on img at bounding box center [666, 306] width 161 height 222
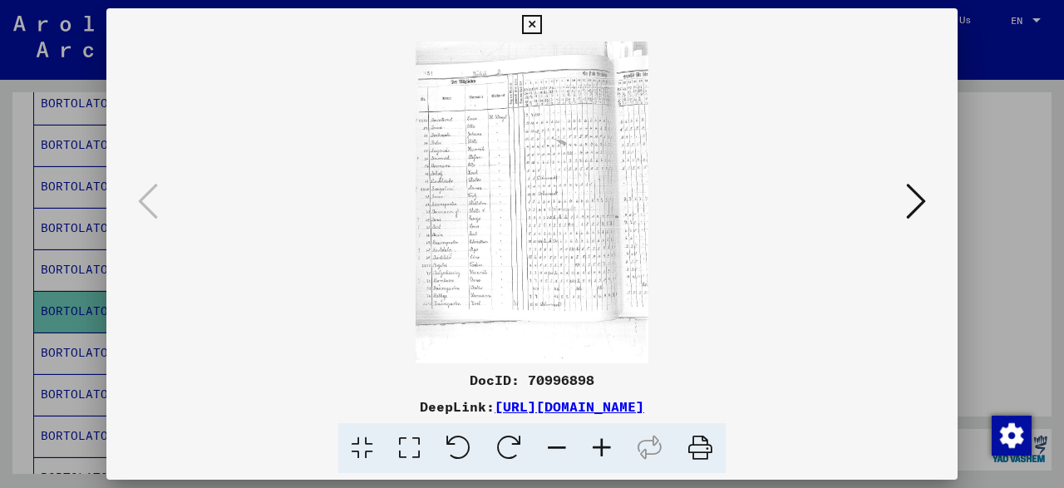
click at [920, 188] on icon at bounding box center [916, 201] width 20 height 40
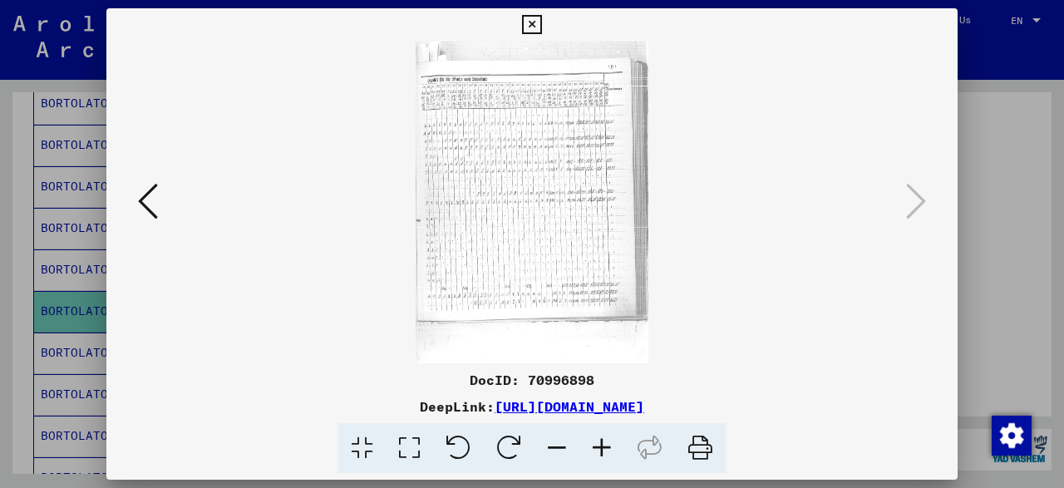
click at [541, 17] on icon at bounding box center [531, 25] width 19 height 20
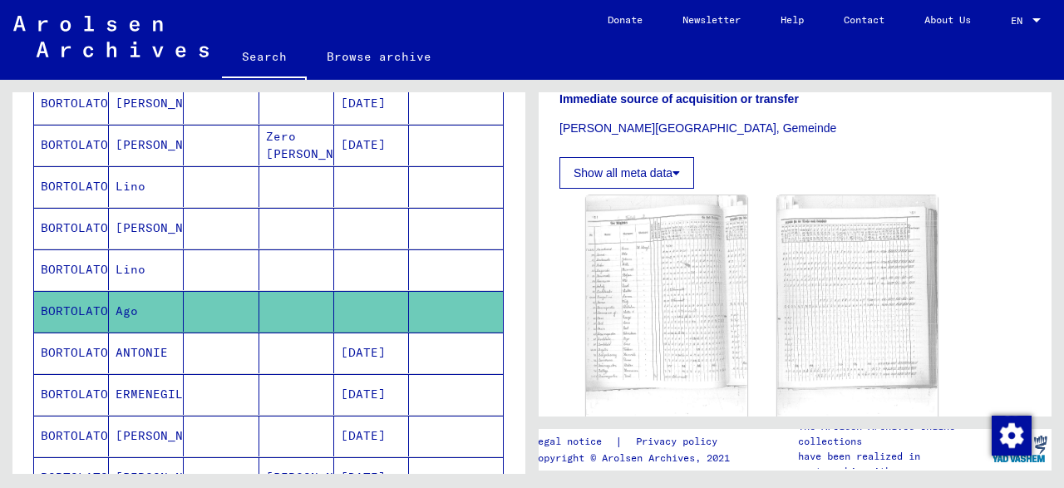
click at [4, 204] on div "Search for topics or names ********* close Search Archival tree units People 49…" at bounding box center [266, 277] width 532 height 394
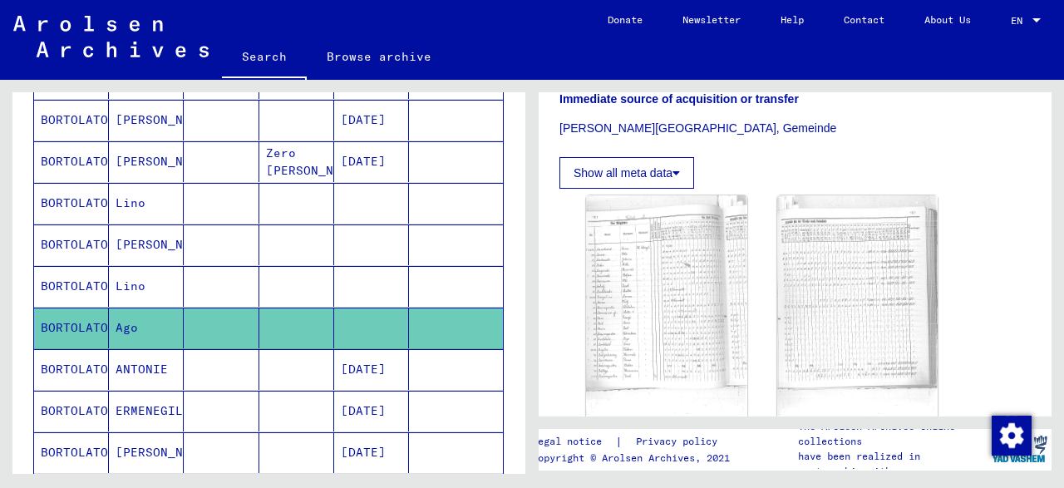
scroll to position [0, 0]
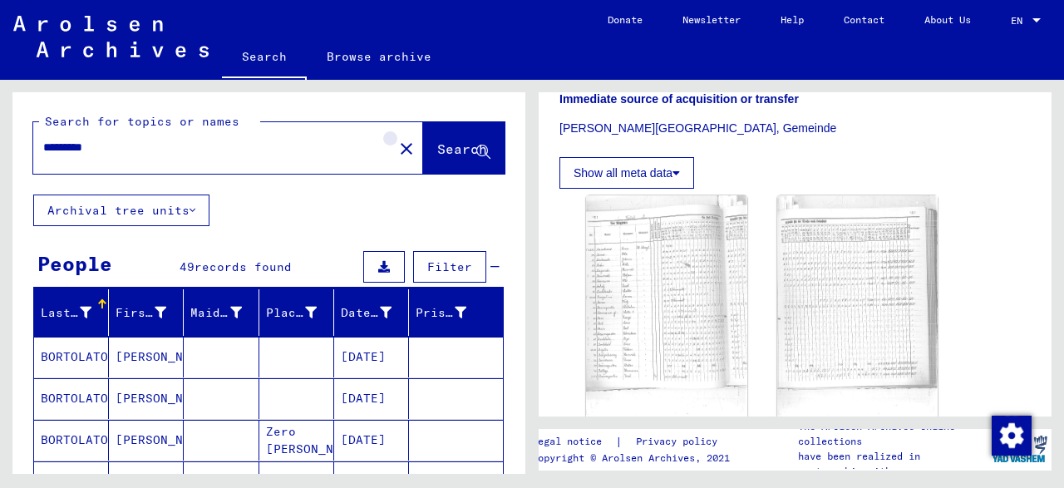
click at [395, 147] on button "close" at bounding box center [406, 147] width 33 height 33
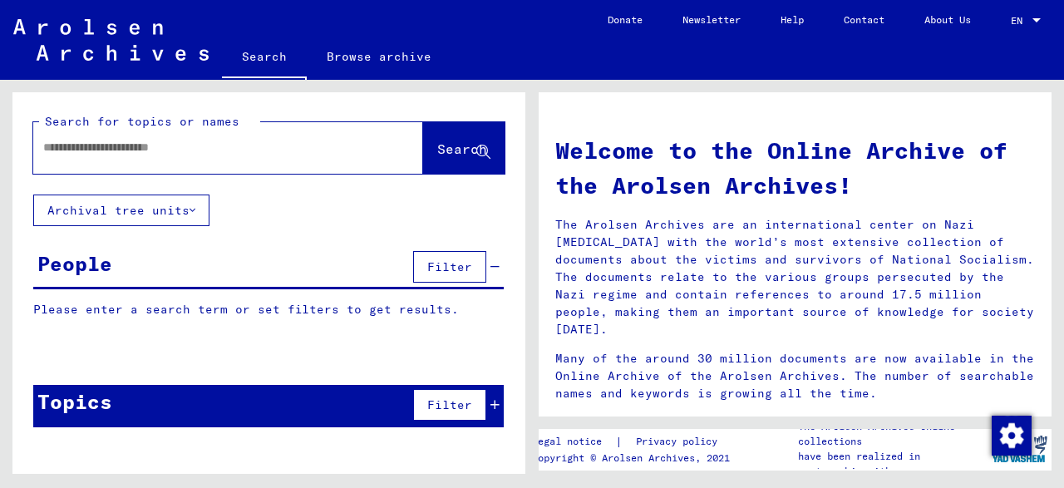
click at [324, 166] on div at bounding box center [228, 148] width 390 height 52
click at [170, 142] on input "text" at bounding box center [208, 147] width 330 height 17
type input "******"
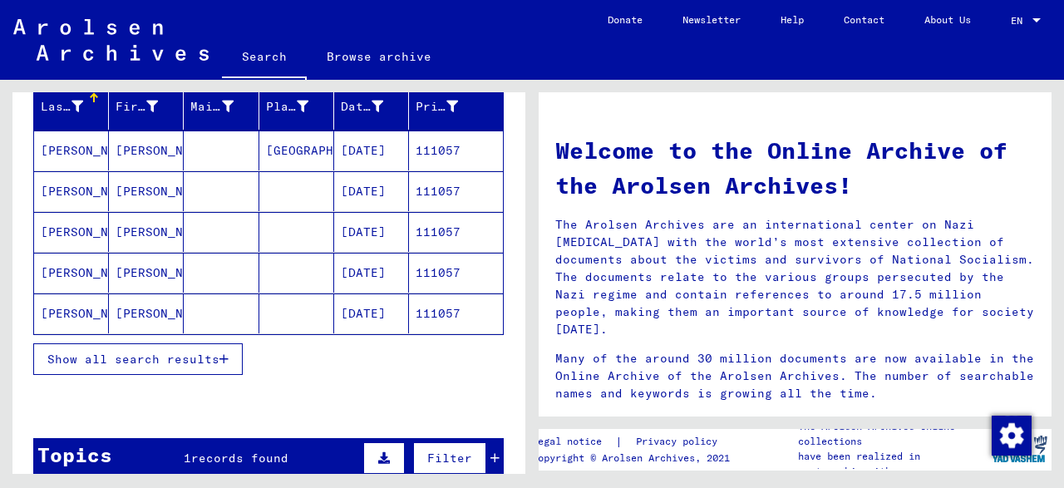
scroll to position [208, 0]
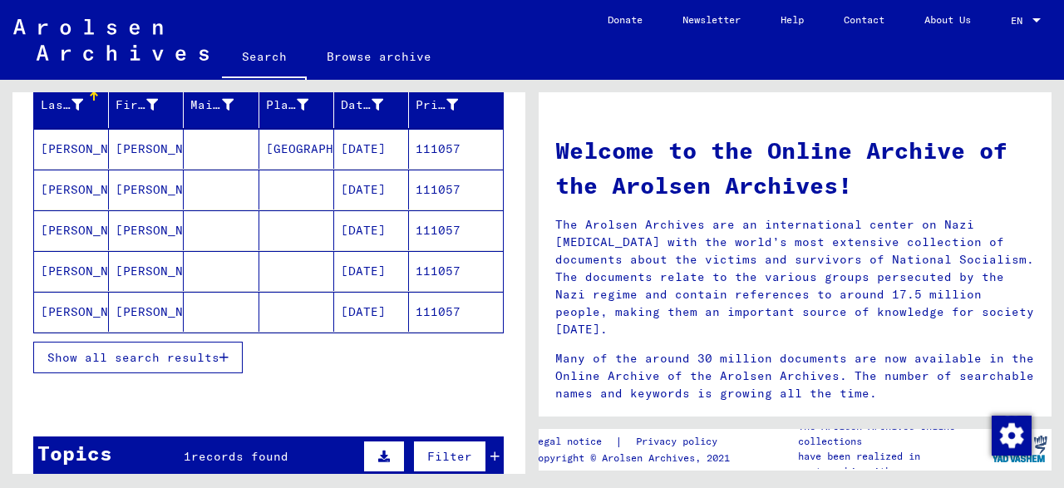
click at [196, 359] on span "Show all search results" at bounding box center [133, 357] width 172 height 15
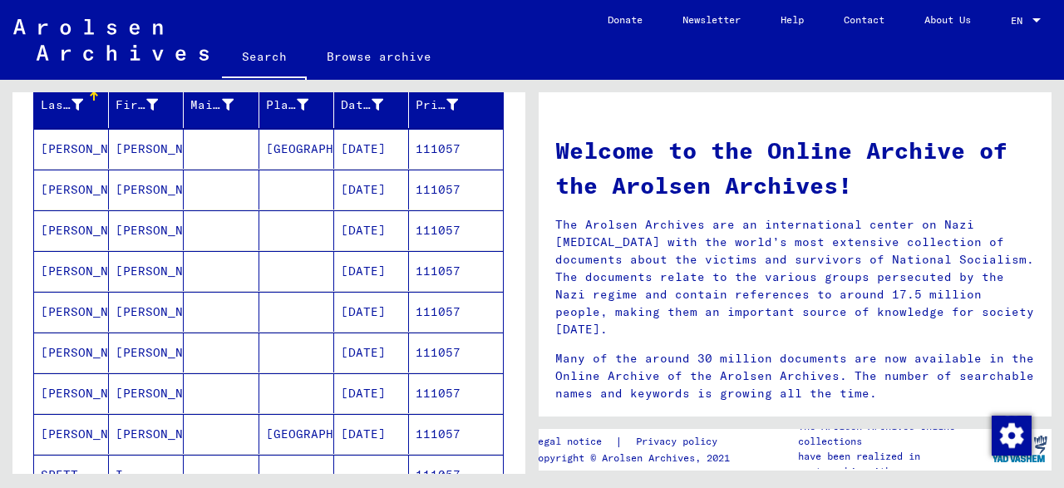
scroll to position [352, 0]
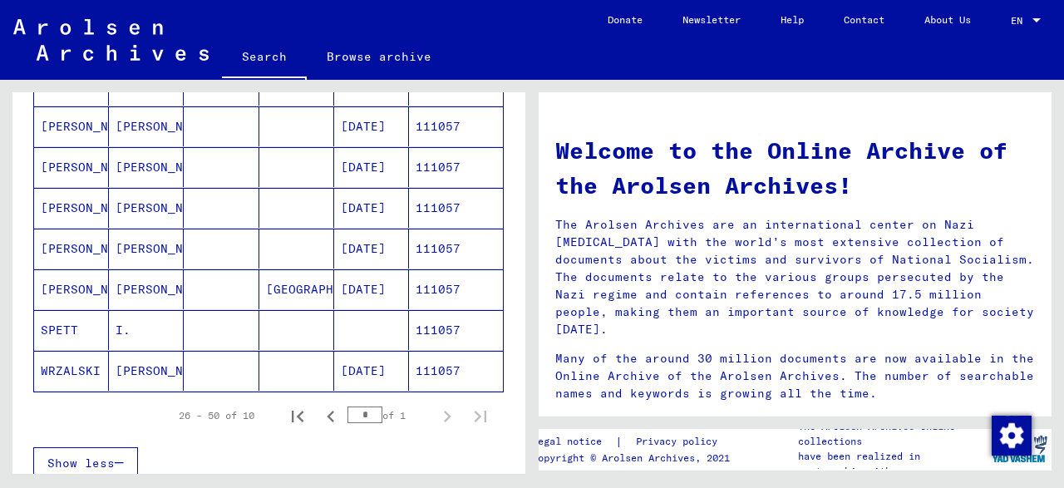
click at [453, 358] on mat-cell "111057" at bounding box center [456, 371] width 94 height 40
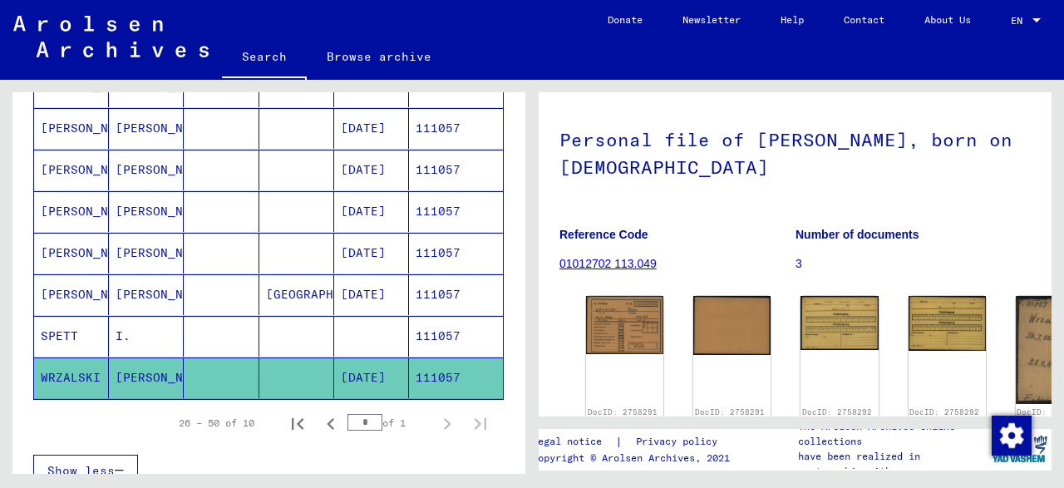
scroll to position [103, 0]
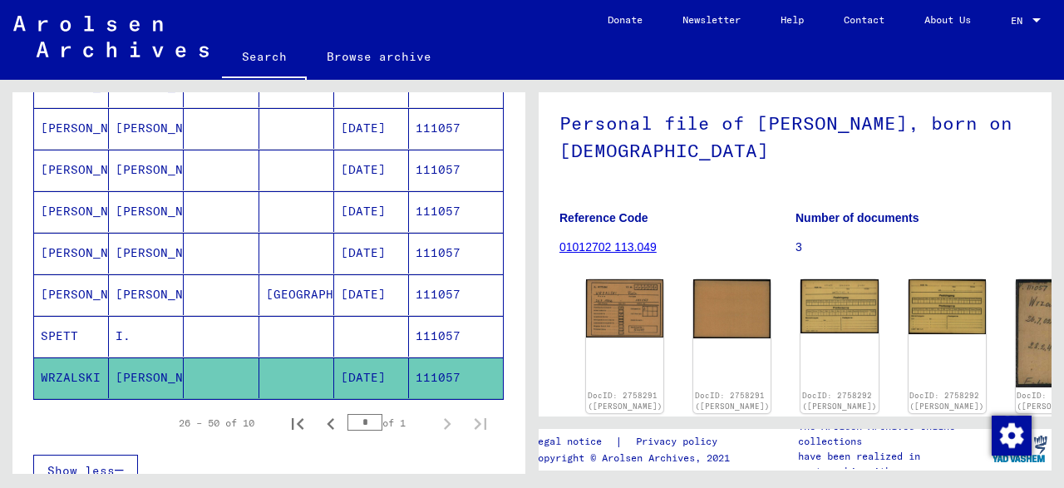
click at [425, 331] on mat-cell "111057" at bounding box center [456, 336] width 94 height 41
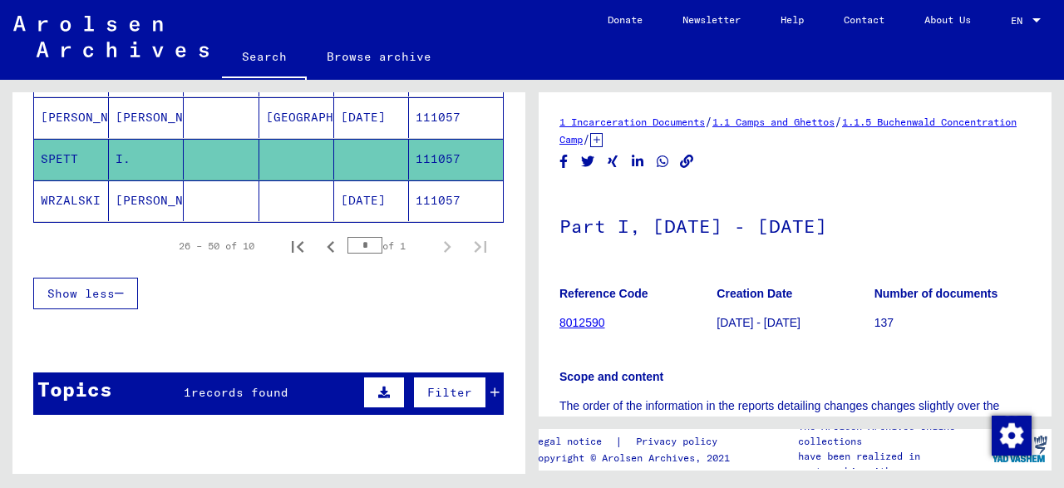
scroll to position [603, 0]
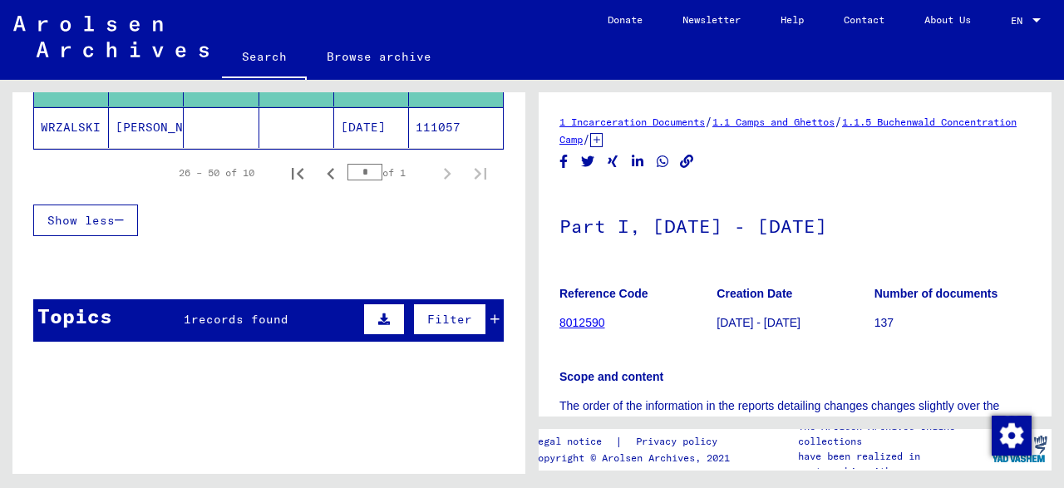
click at [497, 303] on div "Filter" at bounding box center [429, 319] width 140 height 40
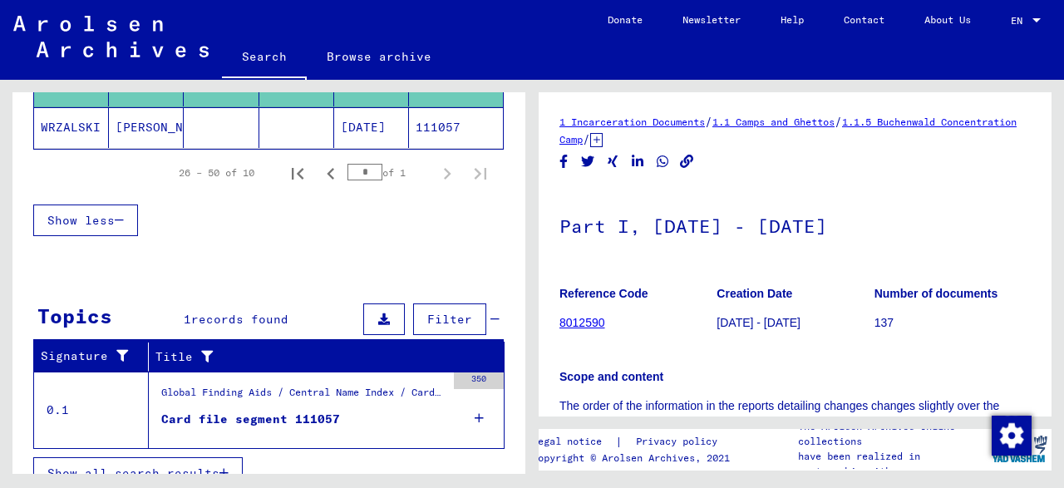
scroll to position [617, 0]
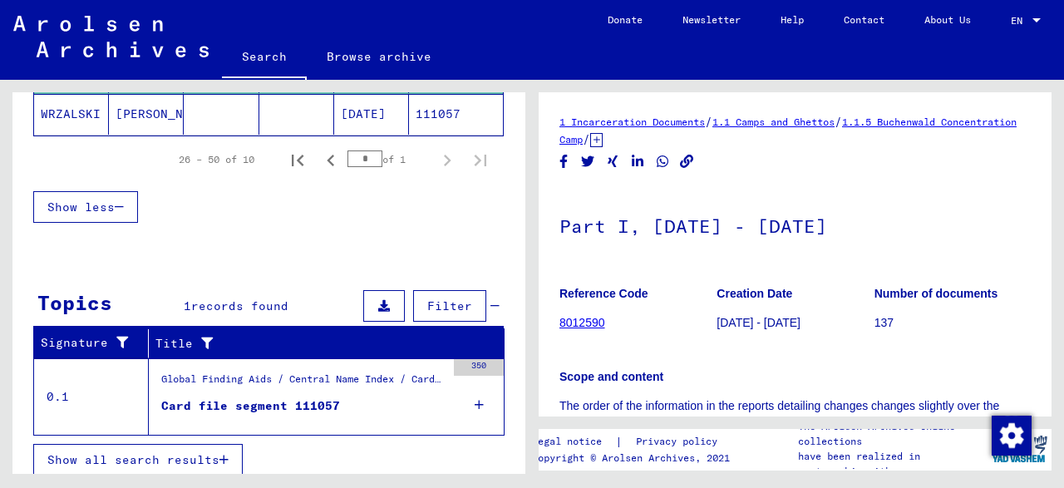
click at [312, 399] on div "Card file segment 111057" at bounding box center [250, 405] width 179 height 17
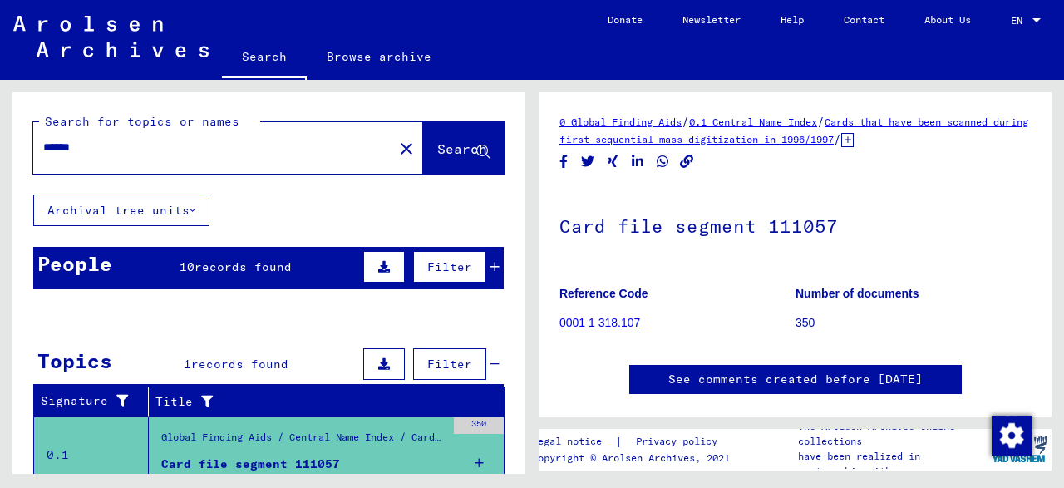
scroll to position [7, 0]
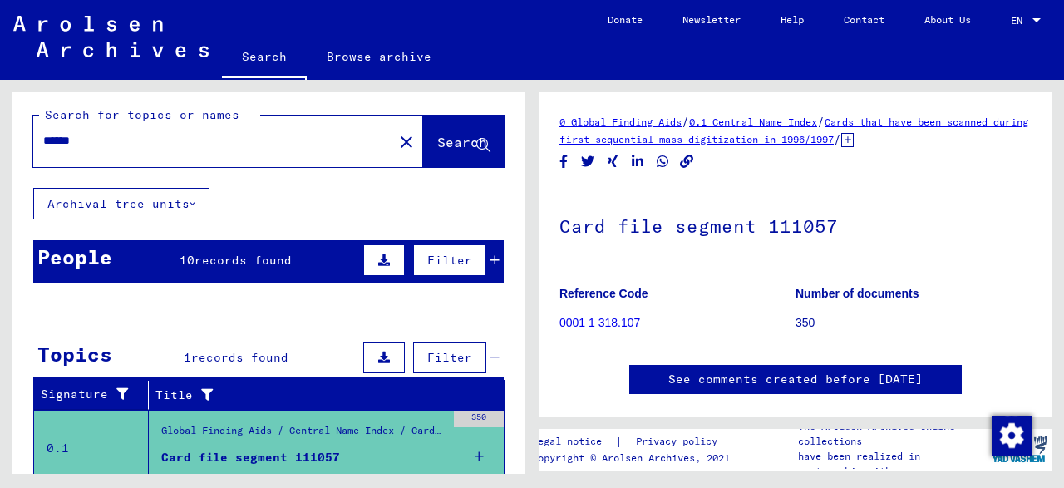
click at [493, 252] on div "Filter" at bounding box center [429, 260] width 140 height 40
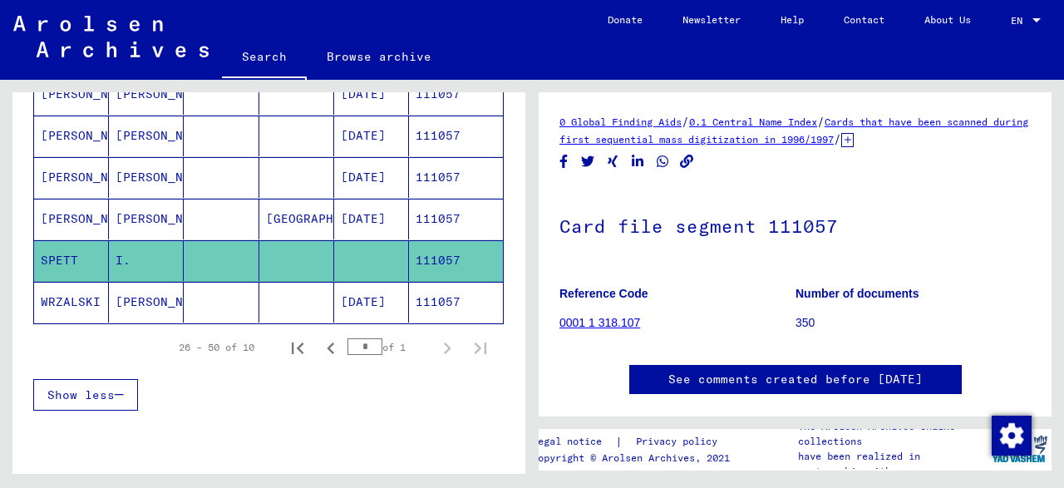
scroll to position [0, 0]
